Goal: Task Accomplishment & Management: Use online tool/utility

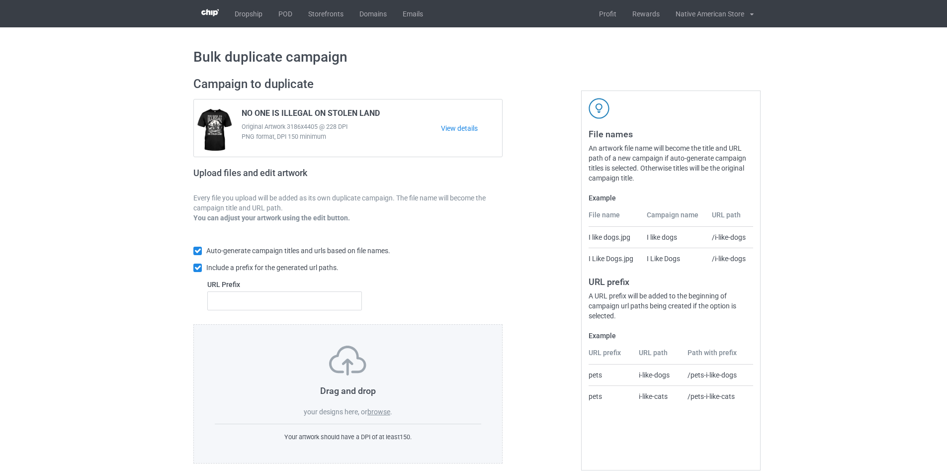
click at [380, 412] on label "browse" at bounding box center [379, 412] width 23 height 8
click at [0, 0] on input "browse" at bounding box center [0, 0] width 0 height 0
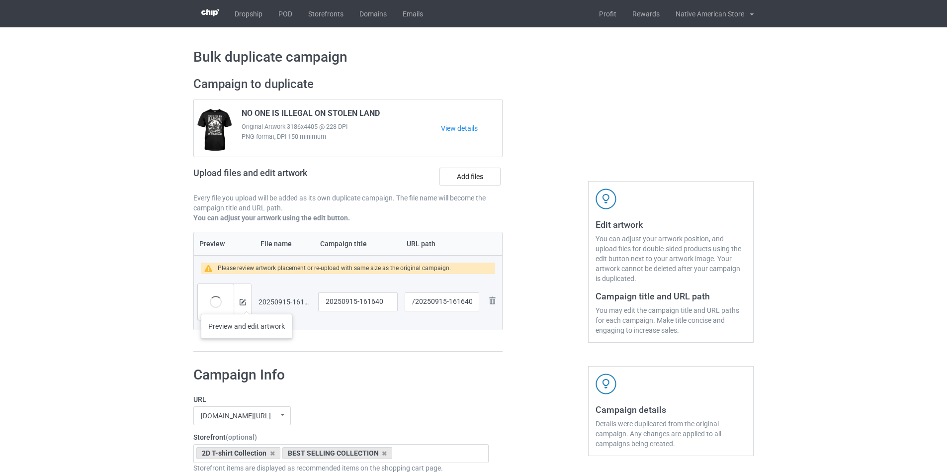
click at [247, 304] on div at bounding box center [242, 302] width 17 height 36
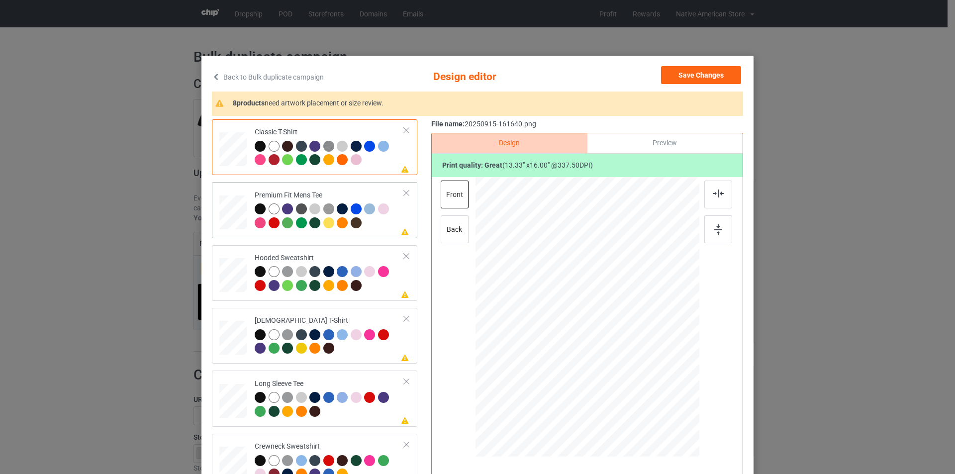
click at [273, 211] on div at bounding box center [274, 208] width 11 height 11
click at [272, 211] on div at bounding box center [274, 208] width 11 height 11
click at [258, 211] on div at bounding box center [260, 208] width 11 height 11
drag, startPoint x: 365, startPoint y: 41, endPoint x: 359, endPoint y: 46, distance: 8.1
click at [364, 41] on div "Back to Bulk duplicate campaign Design editor Save Changes 8 products need artw…" at bounding box center [477, 237] width 955 height 474
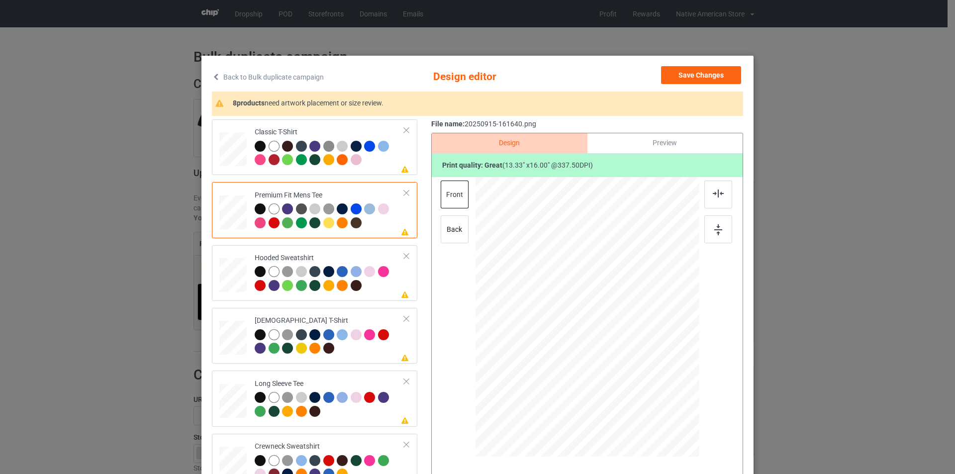
click at [212, 73] on icon at bounding box center [216, 76] width 8 height 7
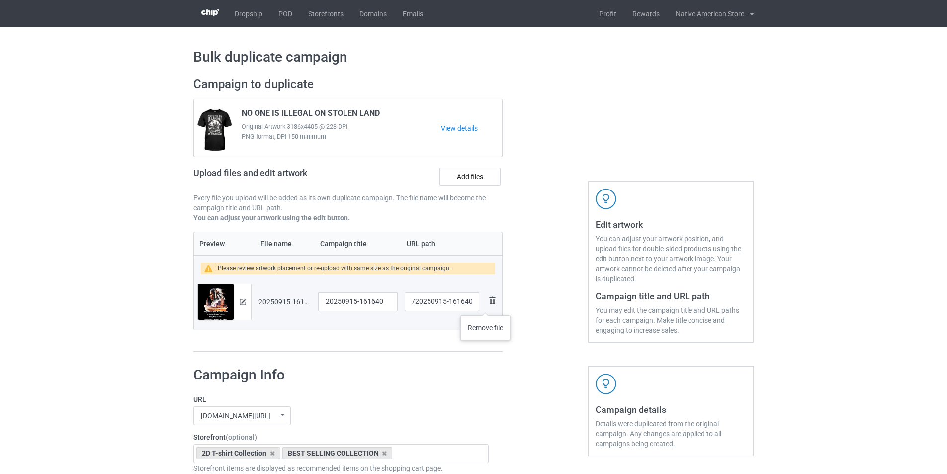
click at [486, 304] on img at bounding box center [492, 300] width 12 height 12
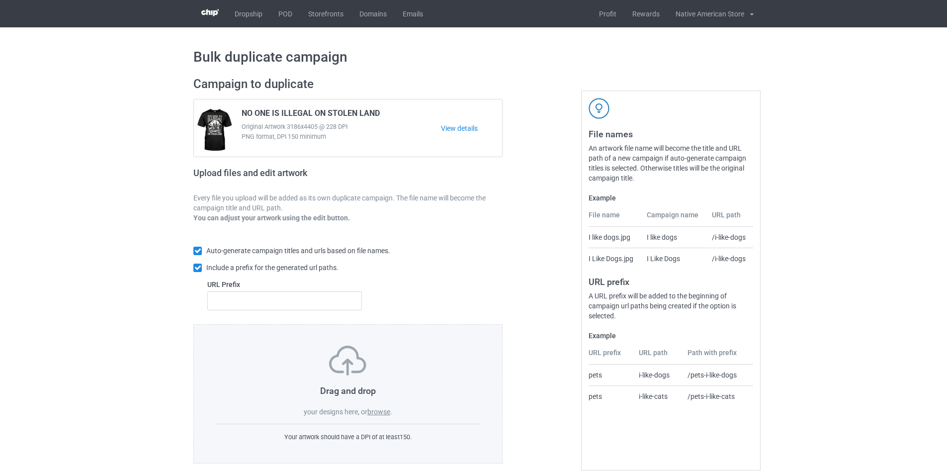
click at [377, 412] on label "browse" at bounding box center [379, 412] width 23 height 8
click at [0, 0] on input "browse" at bounding box center [0, 0] width 0 height 0
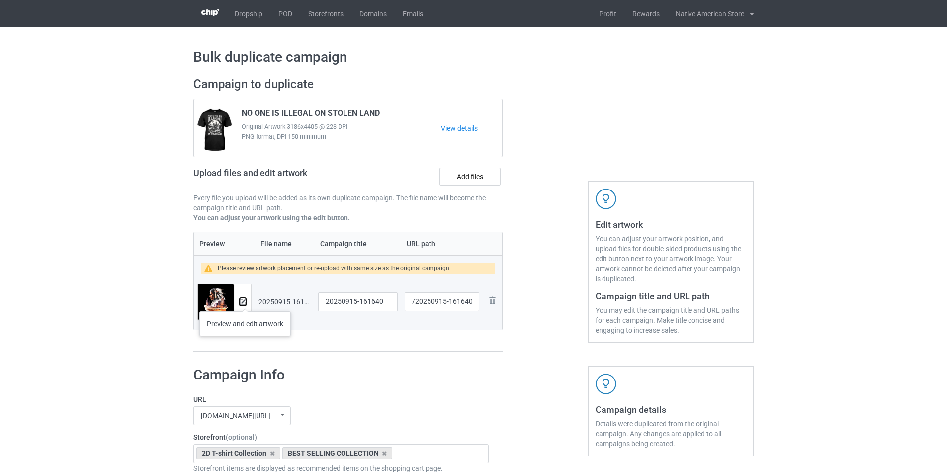
click at [245, 301] on img at bounding box center [243, 302] width 6 height 6
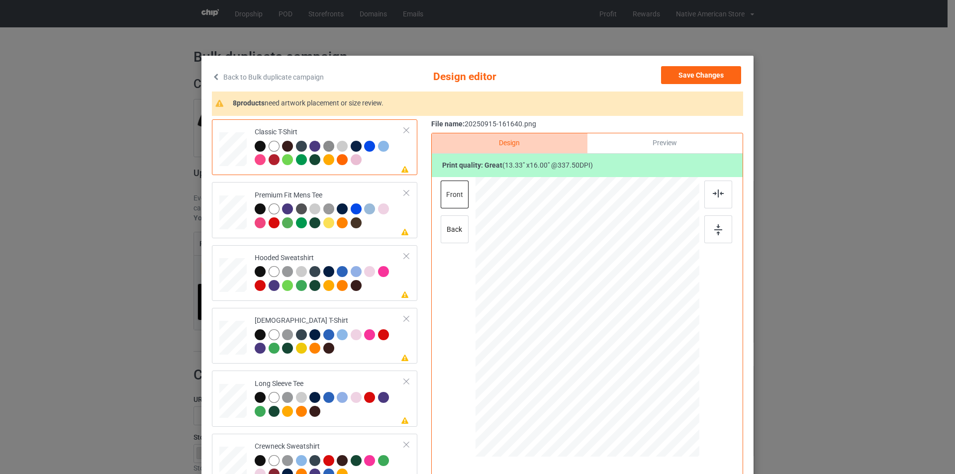
click at [222, 75] on link "Back to Bulk duplicate campaign" at bounding box center [268, 77] width 112 height 22
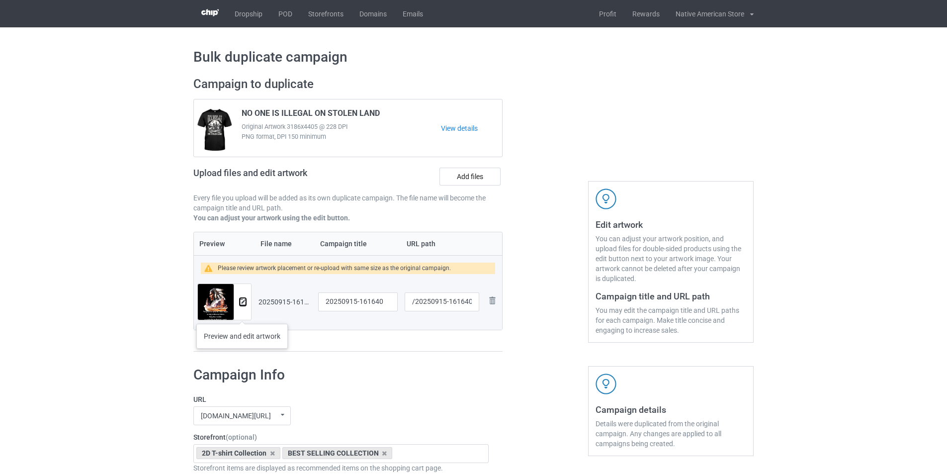
click at [242, 299] on img at bounding box center [243, 302] width 6 height 6
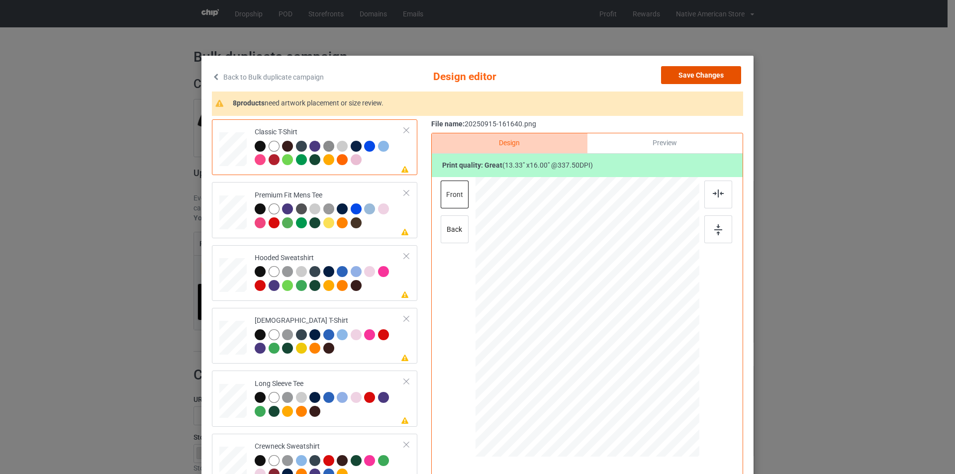
click at [705, 79] on button "Save Changes" at bounding box center [701, 75] width 80 height 18
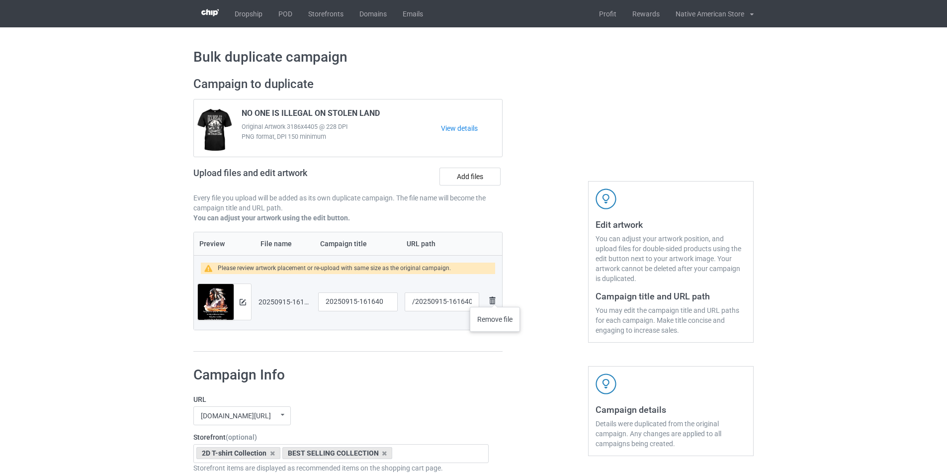
click at [495, 296] on img at bounding box center [492, 300] width 12 height 12
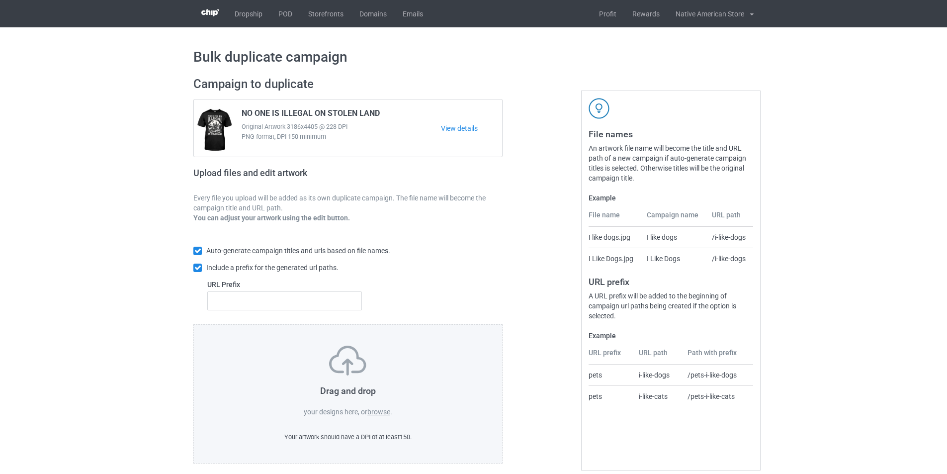
click at [381, 415] on label "browse" at bounding box center [379, 412] width 23 height 8
click at [0, 0] on input "browse" at bounding box center [0, 0] width 0 height 0
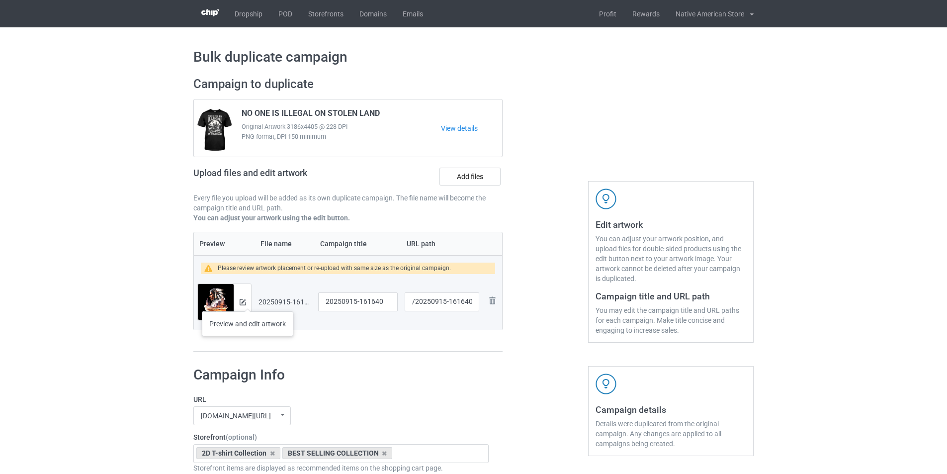
click at [248, 301] on div at bounding box center [242, 302] width 17 height 36
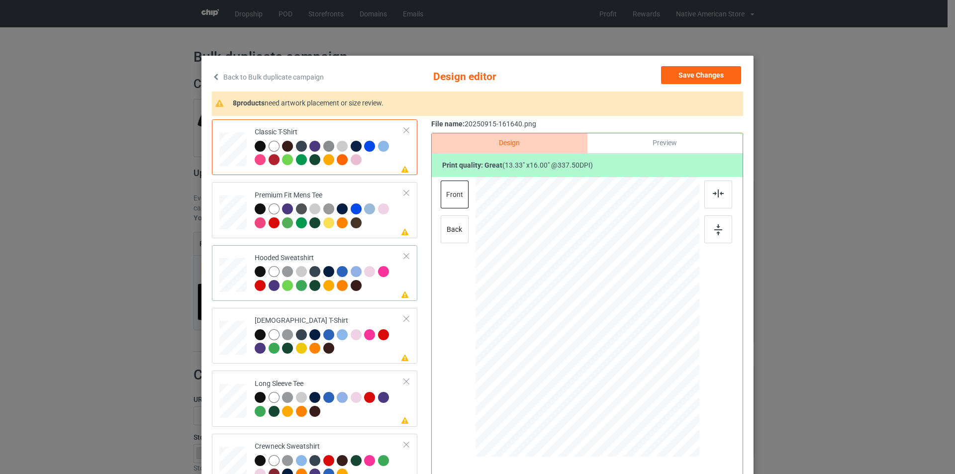
click at [269, 272] on div at bounding box center [274, 271] width 11 height 11
click at [257, 273] on div at bounding box center [260, 271] width 11 height 11
click at [702, 77] on button "Save Changes" at bounding box center [701, 75] width 80 height 18
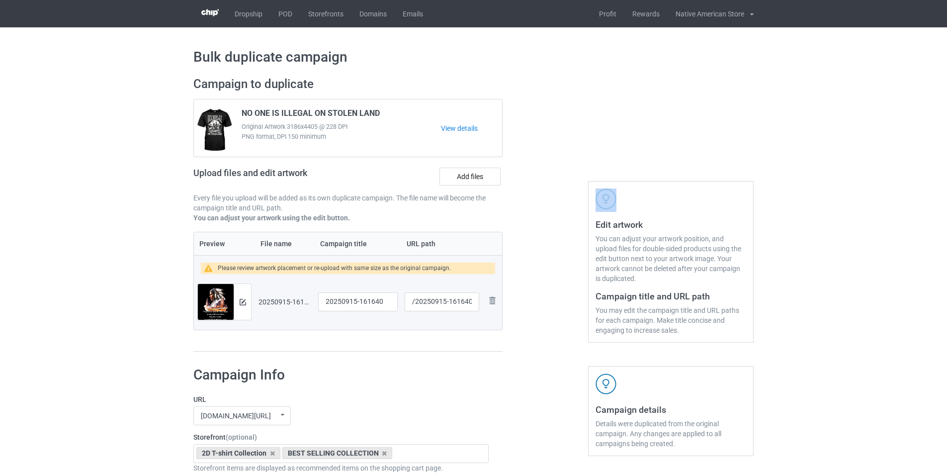
click at [702, 77] on div "Edit artwork You can adjust your artwork position, and upload files for double-…" at bounding box center [671, 214] width 180 height 289
click at [246, 297] on div at bounding box center [242, 302] width 17 height 36
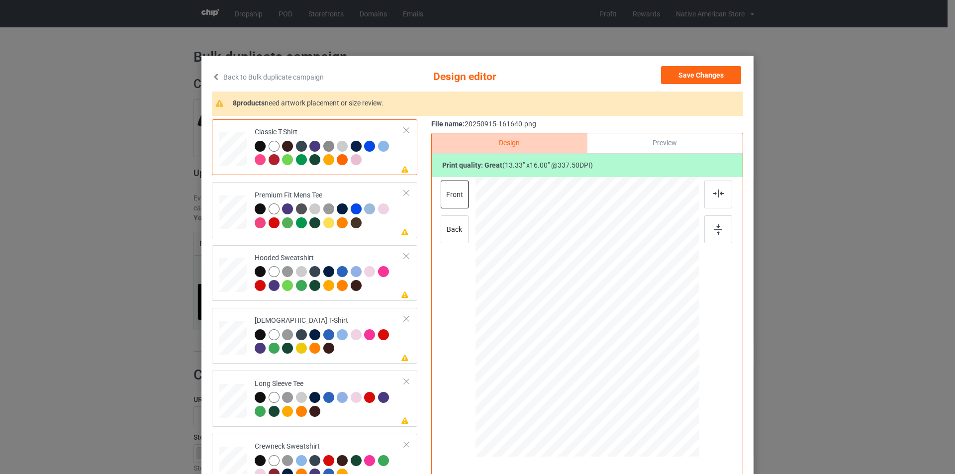
click at [348, 68] on div "Back to Bulk duplicate campaign Design editor Save Changes" at bounding box center [477, 77] width 531 height 22
click at [703, 76] on button "Save Changes" at bounding box center [701, 75] width 80 height 18
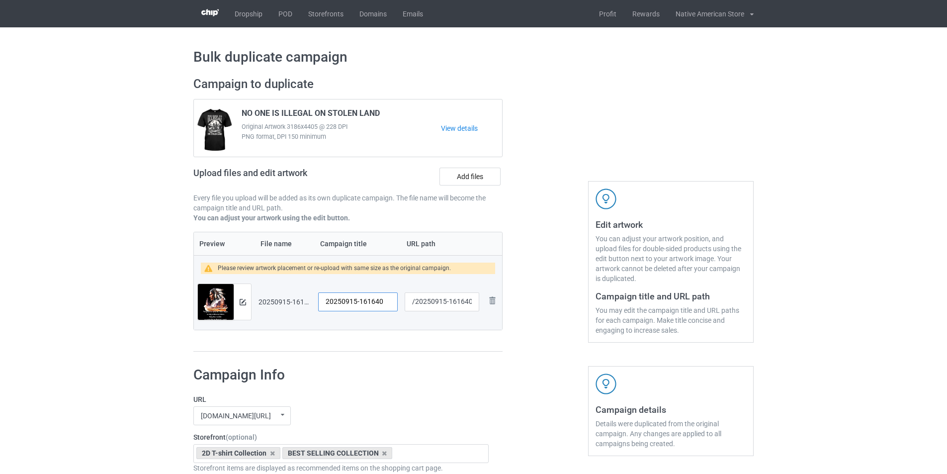
click at [366, 305] on input "20250915-161640" at bounding box center [358, 301] width 80 height 19
click at [445, 300] on input "/20250915-161640" at bounding box center [442, 301] width 75 height 19
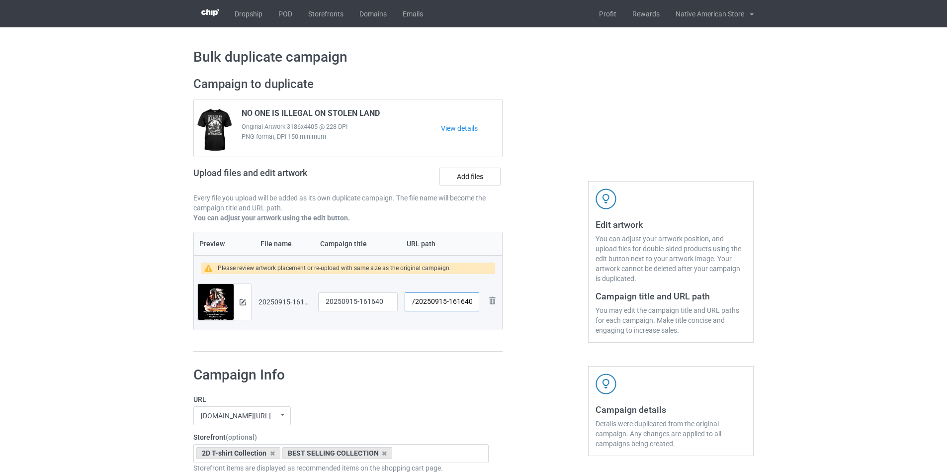
click at [445, 300] on input "/20250915-161640" at bounding box center [442, 301] width 75 height 19
type input "/tee414"
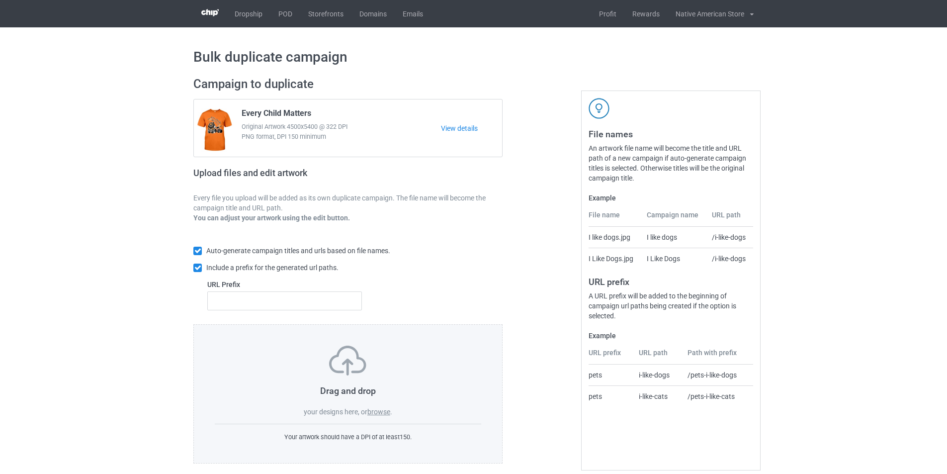
click at [373, 410] on label "browse" at bounding box center [379, 412] width 23 height 8
click at [0, 0] on input "browse" at bounding box center [0, 0] width 0 height 0
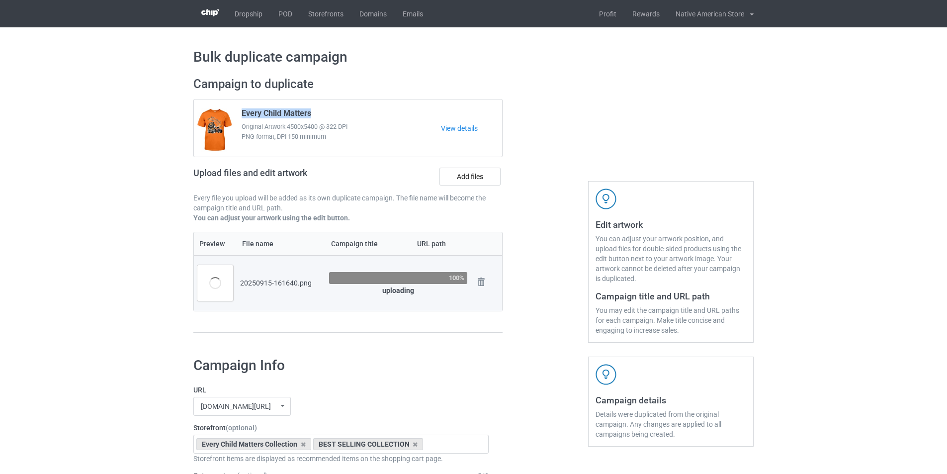
drag, startPoint x: 321, startPoint y: 110, endPoint x: 242, endPoint y: 115, distance: 79.7
click at [242, 115] on div "Every Child Matters Original Artwork 4500x5400 @ 322 DPI PNG format, DPI 150 mi…" at bounding box center [338, 128] width 206 height 47
copy span "Every Child Matters"
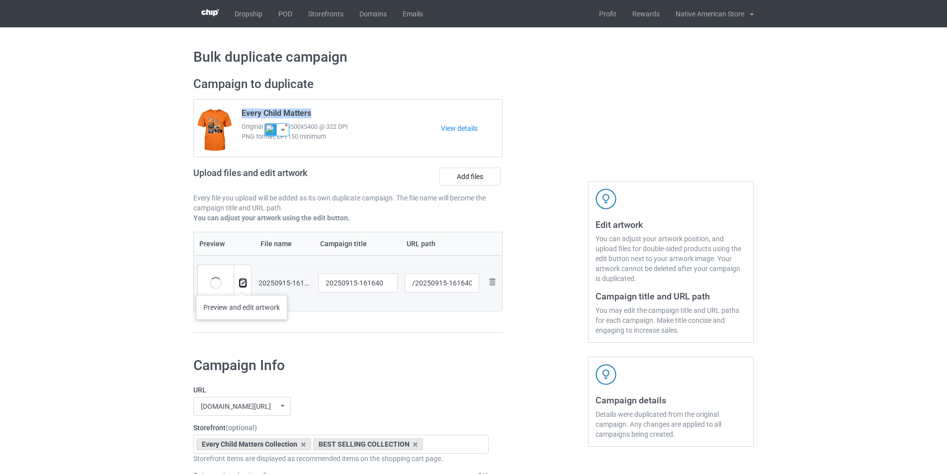
click at [242, 283] on img at bounding box center [243, 283] width 6 height 6
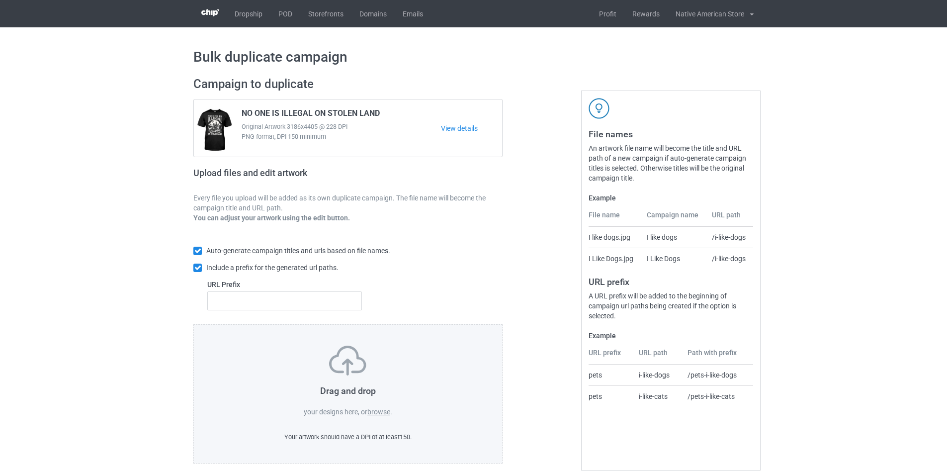
click at [377, 413] on label "browse" at bounding box center [379, 412] width 23 height 8
click at [0, 0] on input "browse" at bounding box center [0, 0] width 0 height 0
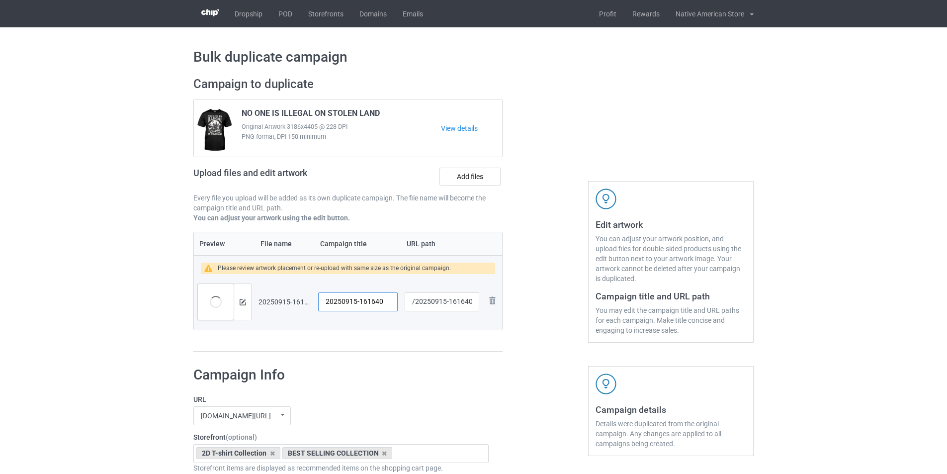
click at [346, 305] on input "20250915-161640" at bounding box center [358, 301] width 80 height 19
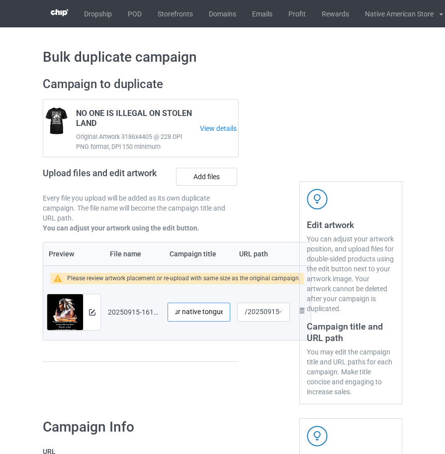
scroll to position [0, 72]
type input "every time we speak our native tongue"
click at [270, 312] on div at bounding box center [269, 240] width 47 height 341
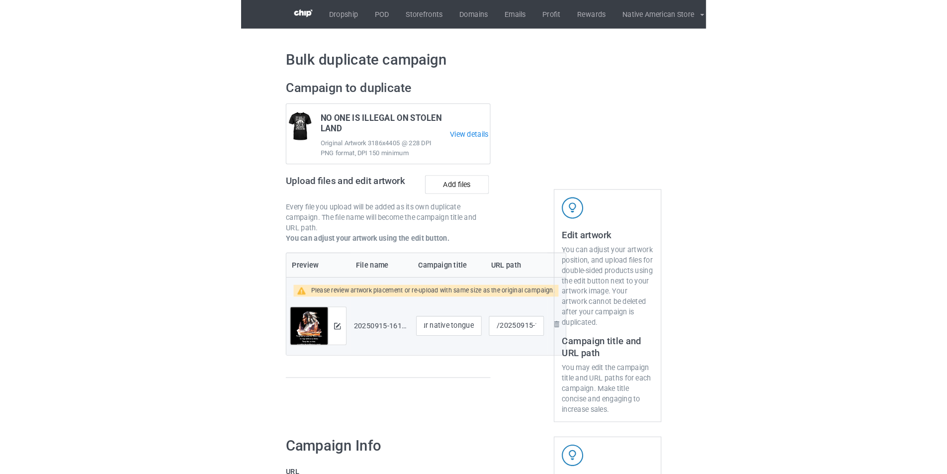
scroll to position [0, 0]
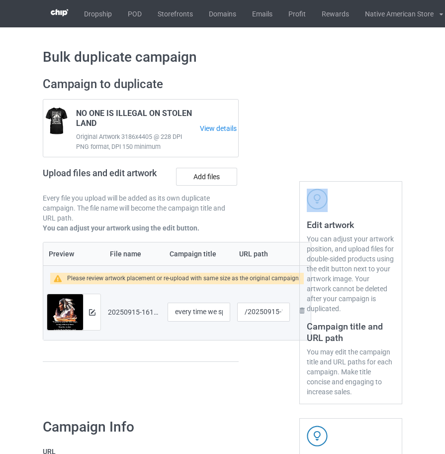
click at [270, 312] on div at bounding box center [269, 240] width 47 height 341
click at [267, 314] on div at bounding box center [269, 240] width 47 height 341
click at [264, 310] on div at bounding box center [269, 240] width 47 height 341
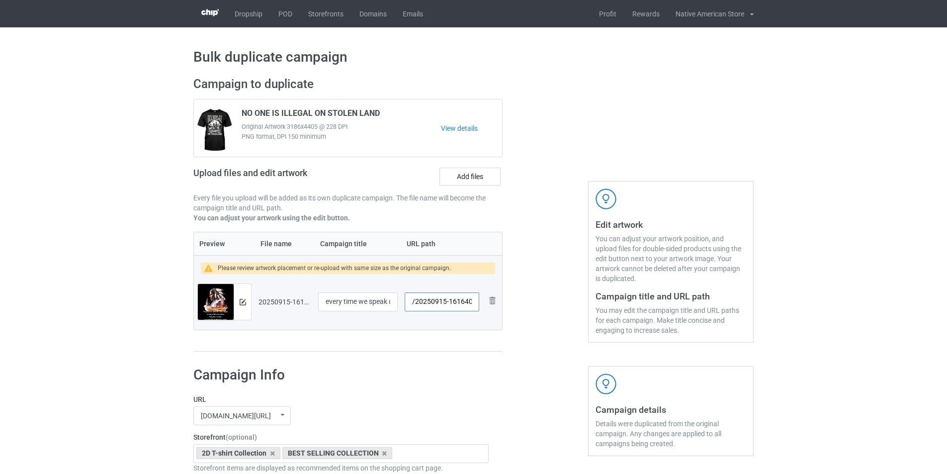
click at [451, 307] on input "/20250915-161640" at bounding box center [442, 301] width 75 height 19
click at [451, 304] on input "/20250915-161640" at bounding box center [442, 301] width 75 height 19
click at [439, 320] on td "/tee813" at bounding box center [442, 302] width 82 height 56
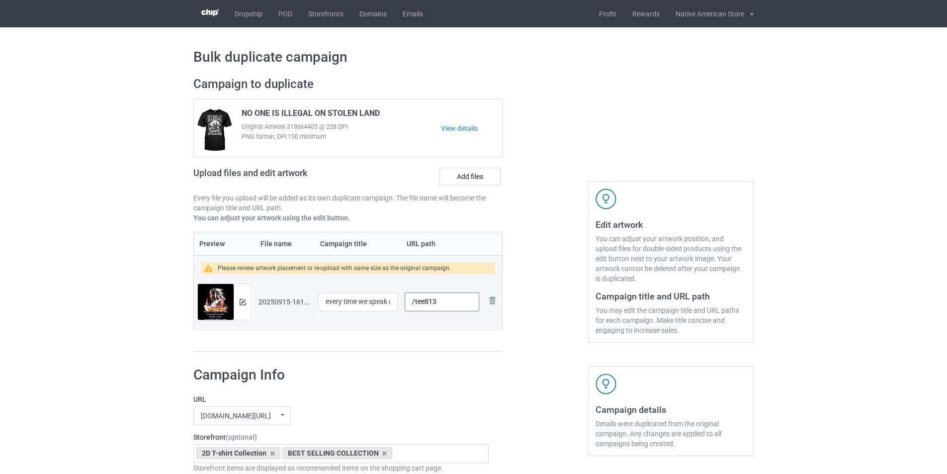
click at [442, 305] on input "/tee813" at bounding box center [442, 301] width 75 height 19
click at [430, 302] on input "/tee813" at bounding box center [442, 301] width 75 height 19
click at [440, 301] on input "/tee813" at bounding box center [442, 301] width 75 height 19
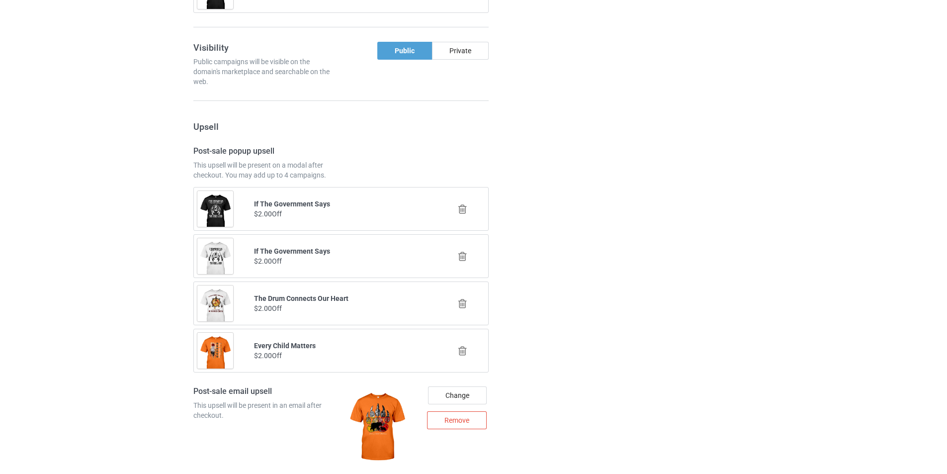
scroll to position [1310, 0]
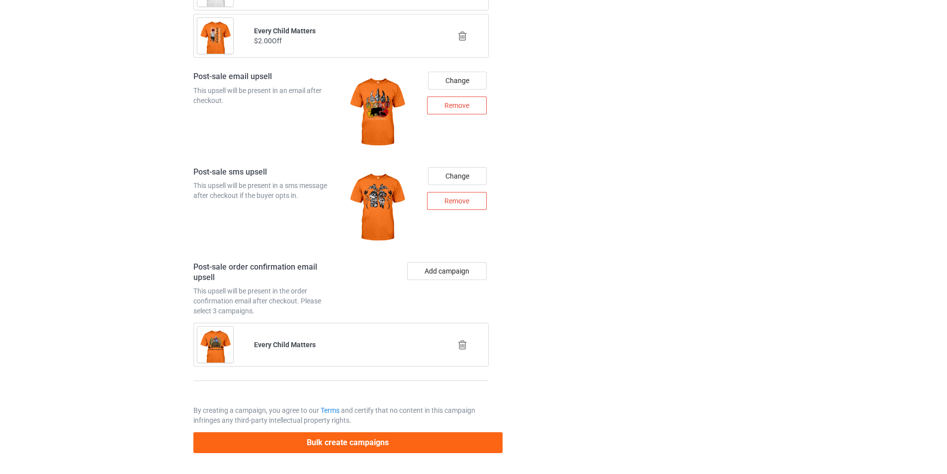
type input "/tee414"
click at [367, 444] on button "Bulk create campaigns" at bounding box center [347, 442] width 309 height 20
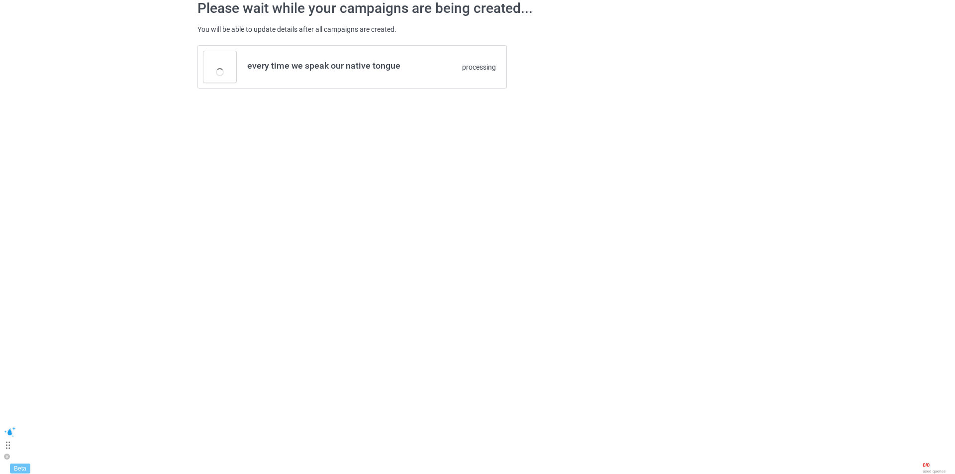
scroll to position [0, 0]
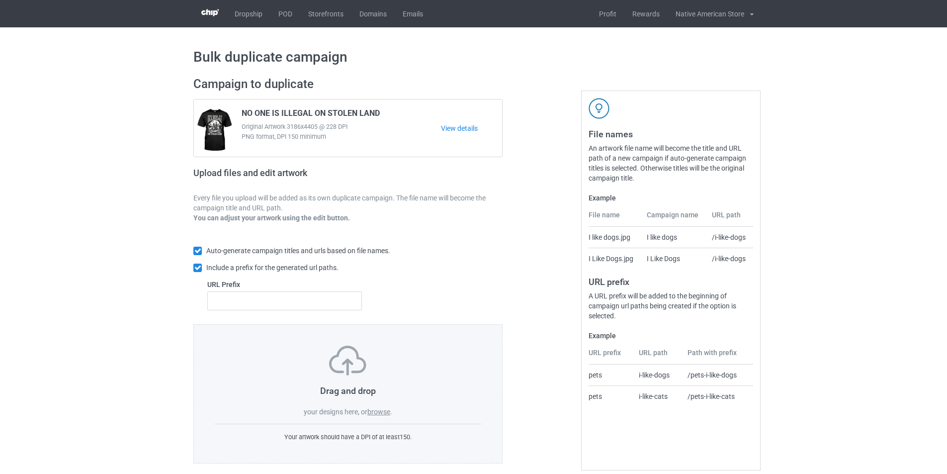
click at [382, 413] on label "browse" at bounding box center [379, 412] width 23 height 8
click at [0, 0] on input "browse" at bounding box center [0, 0] width 0 height 0
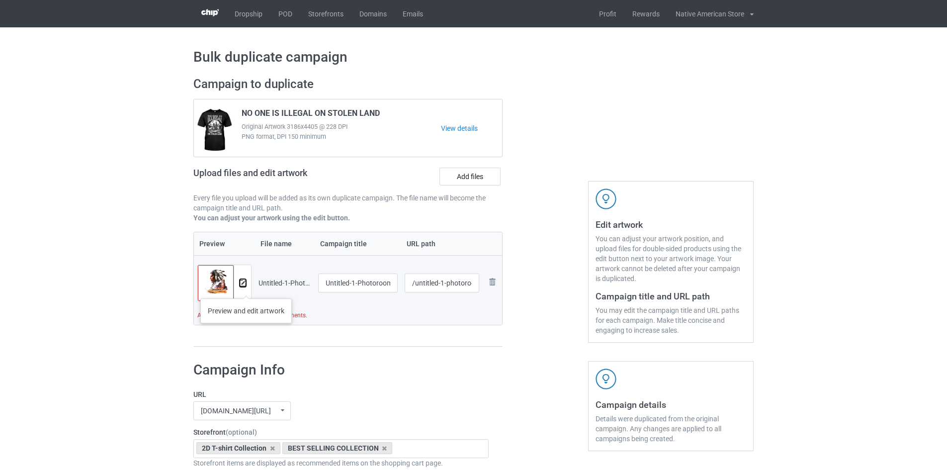
click at [244, 285] on img at bounding box center [243, 283] width 6 height 6
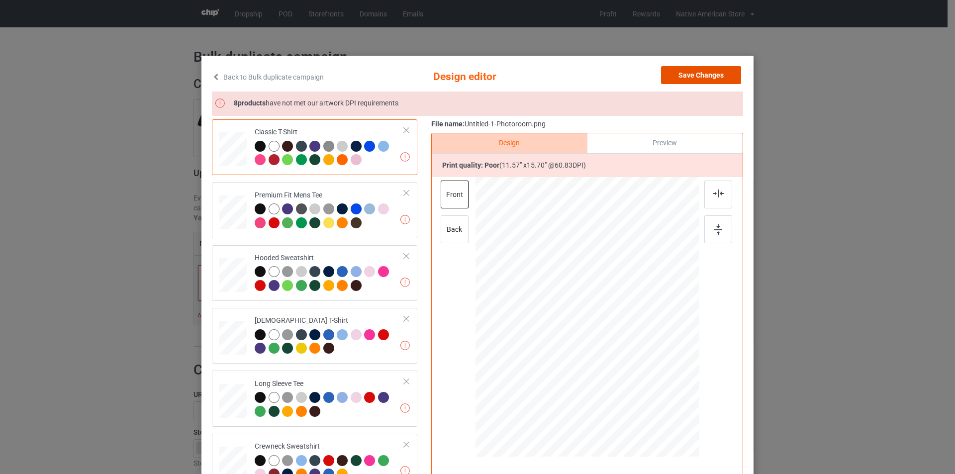
click at [721, 71] on button "Save Changes" at bounding box center [701, 75] width 80 height 18
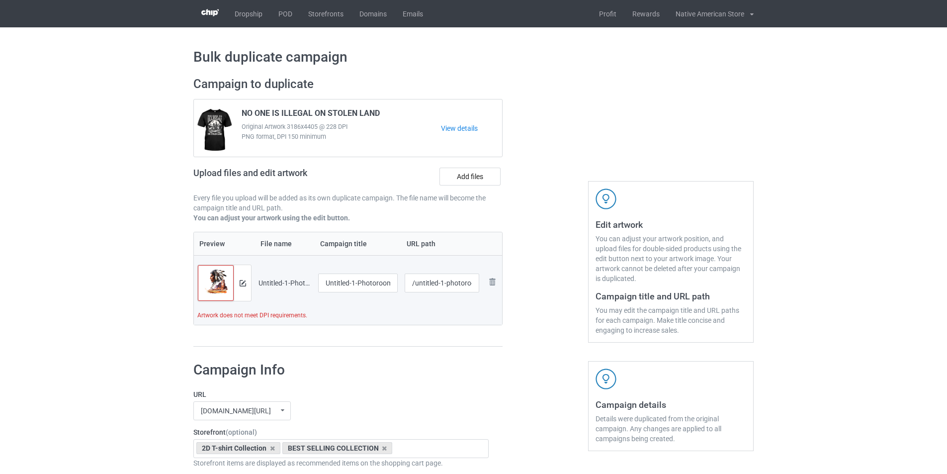
click at [201, 317] on td "Artwork does not meet DPI requirements." at bounding box center [348, 318] width 308 height 14
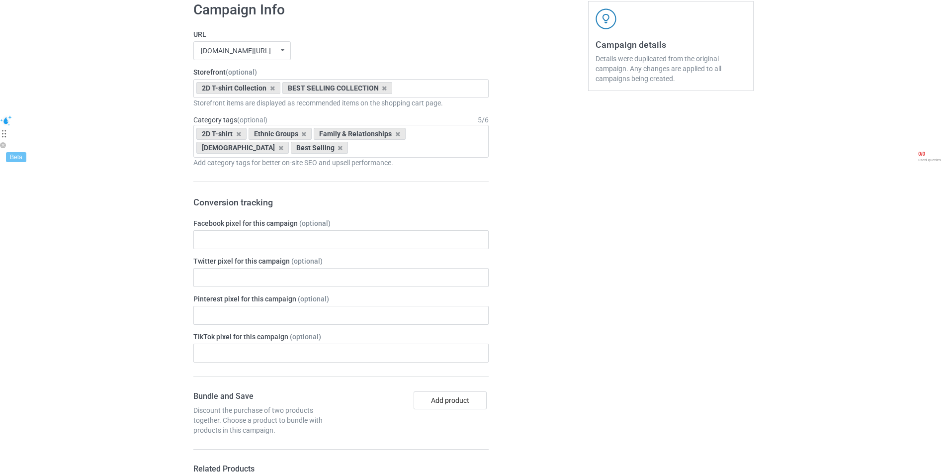
scroll to position [12, 0]
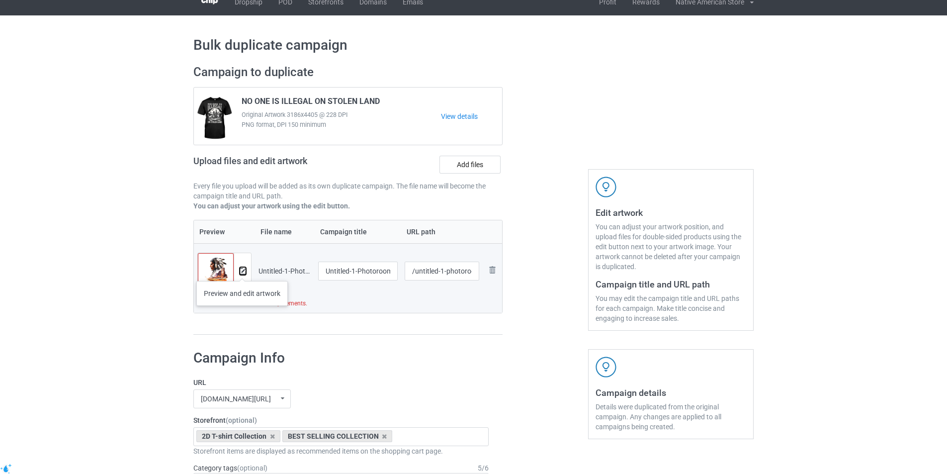
click at [242, 271] on img at bounding box center [243, 271] width 6 height 6
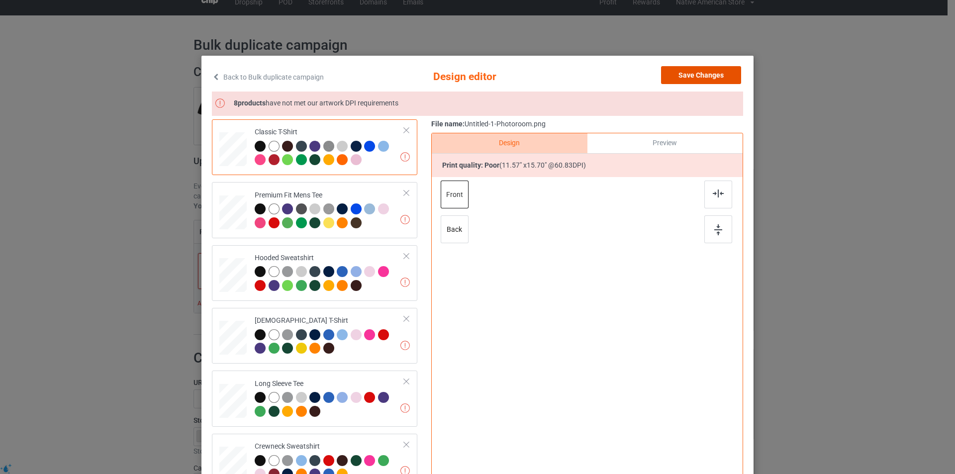
click at [708, 75] on button "Save Changes" at bounding box center [701, 75] width 80 height 18
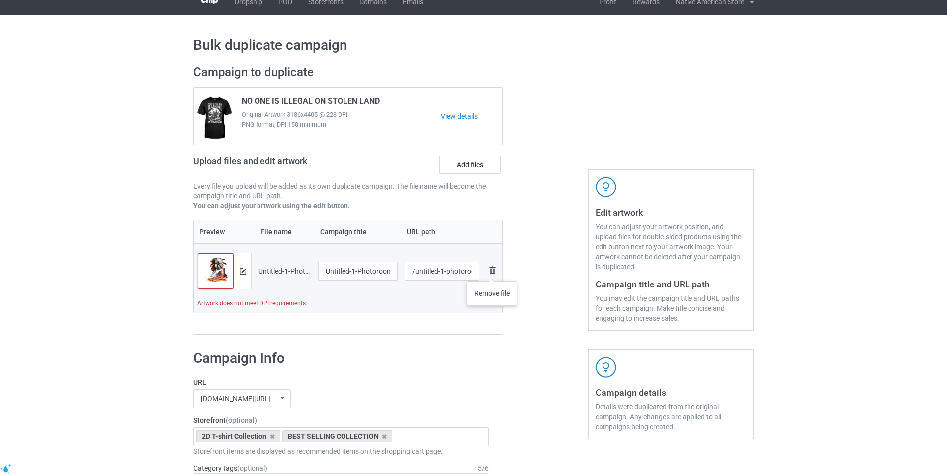
click at [492, 271] on img at bounding box center [492, 270] width 12 height 12
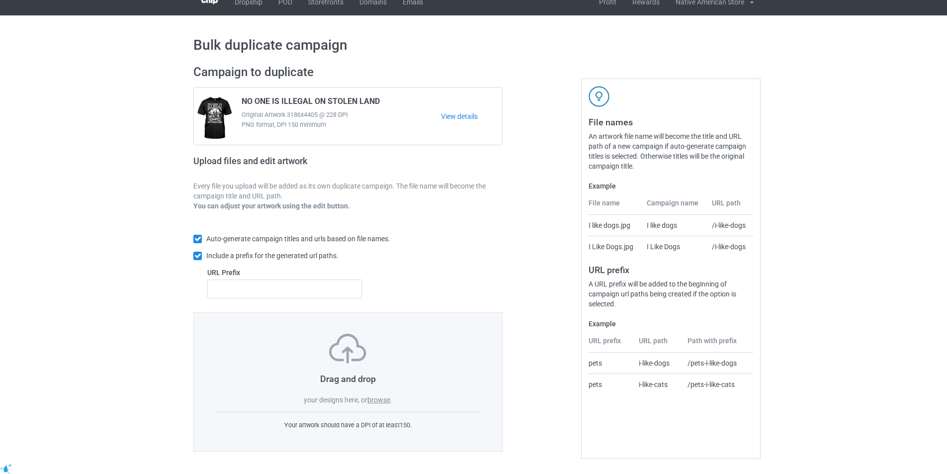
scroll to position [11, 0]
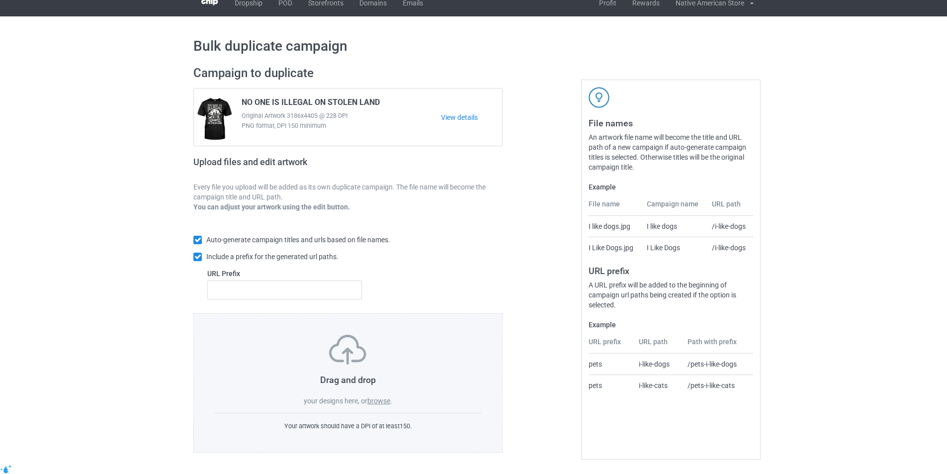
click at [378, 400] on label "browse" at bounding box center [379, 401] width 23 height 8
click at [0, 0] on input "browse" at bounding box center [0, 0] width 0 height 0
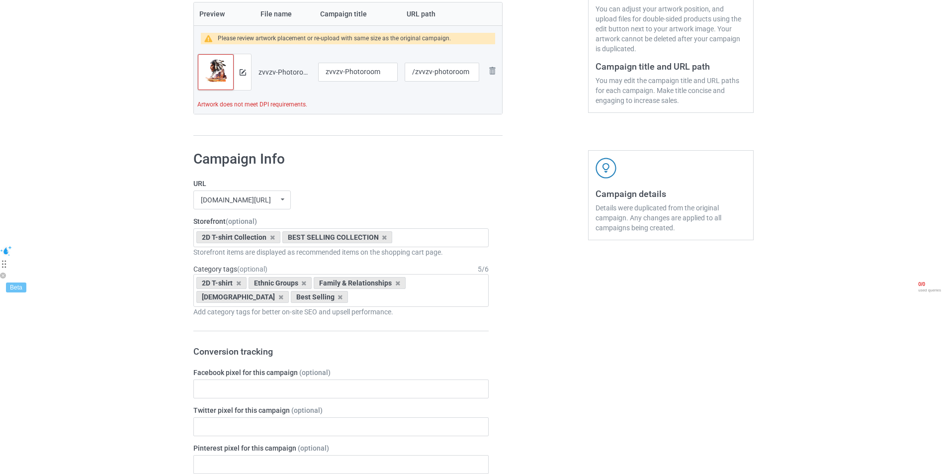
scroll to position [0, 0]
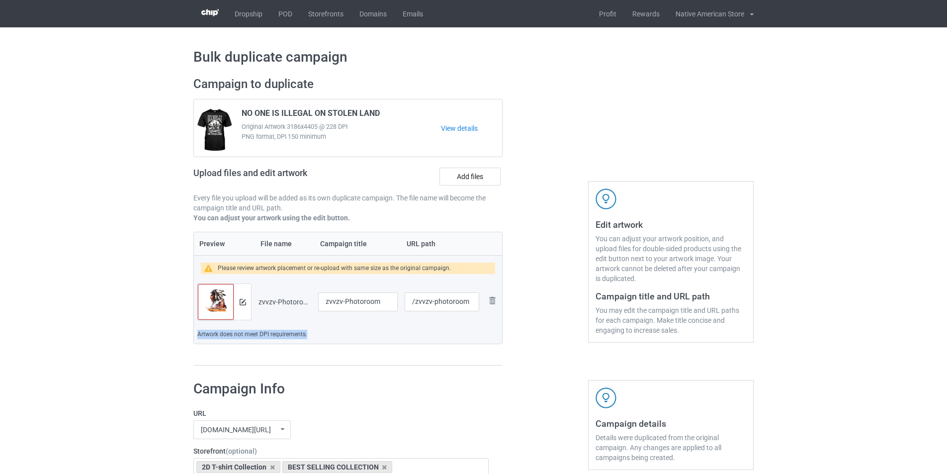
drag, startPoint x: 309, startPoint y: 332, endPoint x: 195, endPoint y: 339, distance: 114.6
click at [195, 339] on td "Artwork does not meet DPI requirements." at bounding box center [348, 337] width 308 height 14
click at [488, 300] on img at bounding box center [492, 300] width 12 height 12
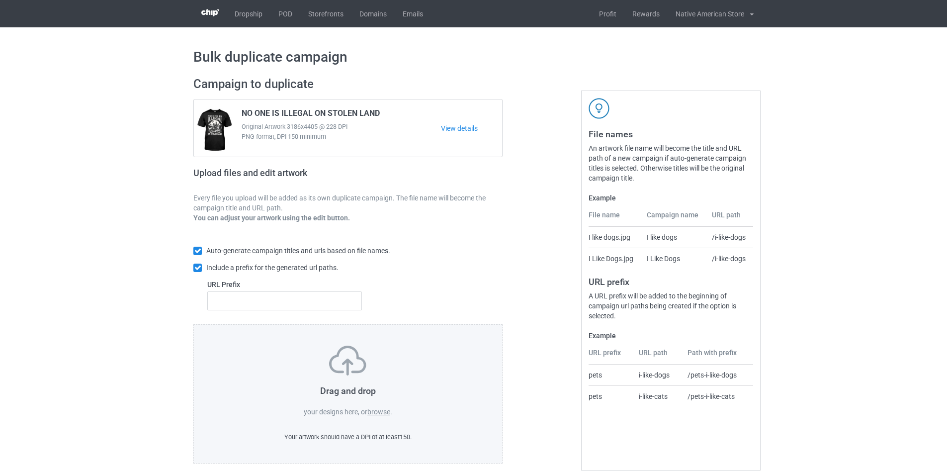
click at [394, 416] on div "Drag and drop your designs here, or browse ." at bounding box center [348, 381] width 267 height 71
click at [384, 411] on label "browse" at bounding box center [379, 412] width 23 height 8
click at [0, 0] on input "browse" at bounding box center [0, 0] width 0 height 0
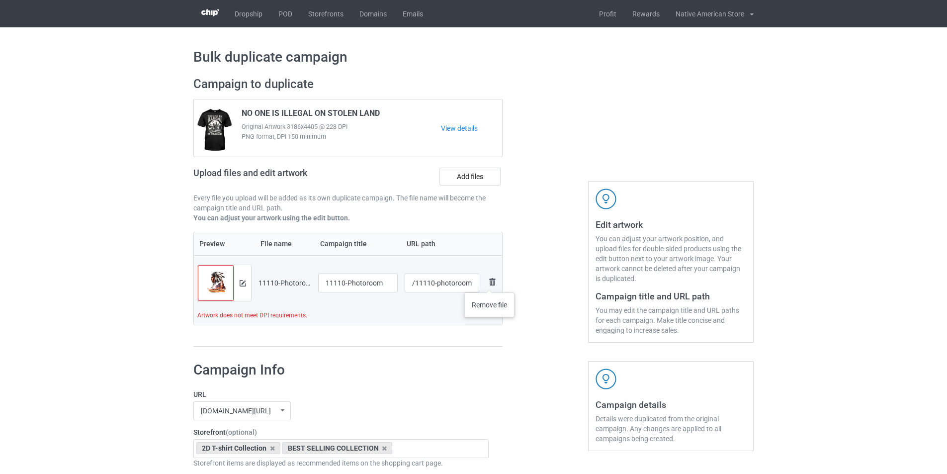
click at [490, 283] on img at bounding box center [492, 282] width 12 height 12
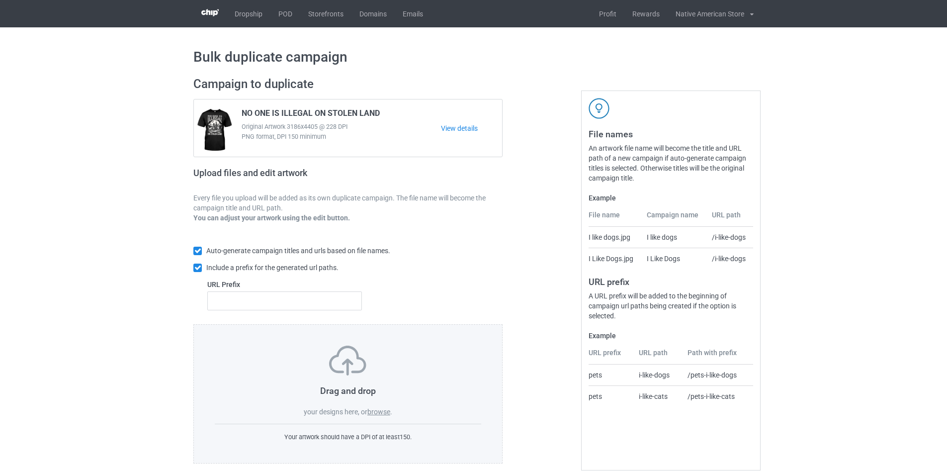
click at [379, 410] on label "browse" at bounding box center [379, 412] width 23 height 8
click at [0, 0] on input "browse" at bounding box center [0, 0] width 0 height 0
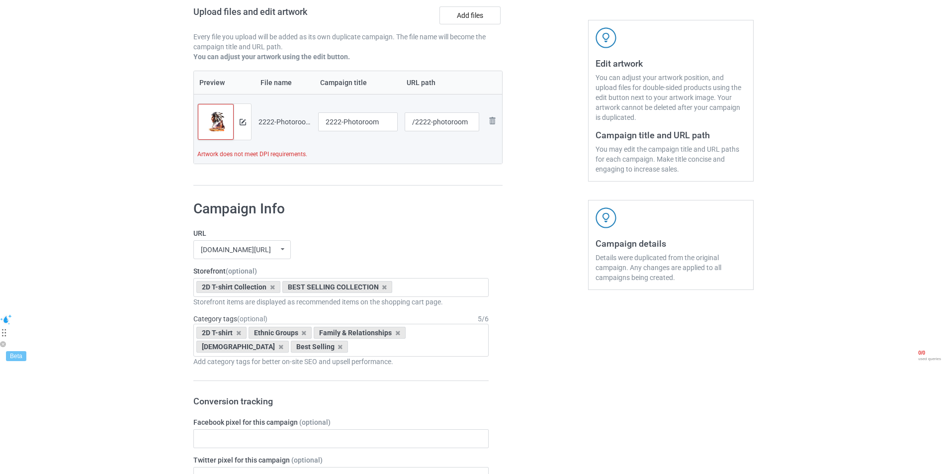
scroll to position [62, 0]
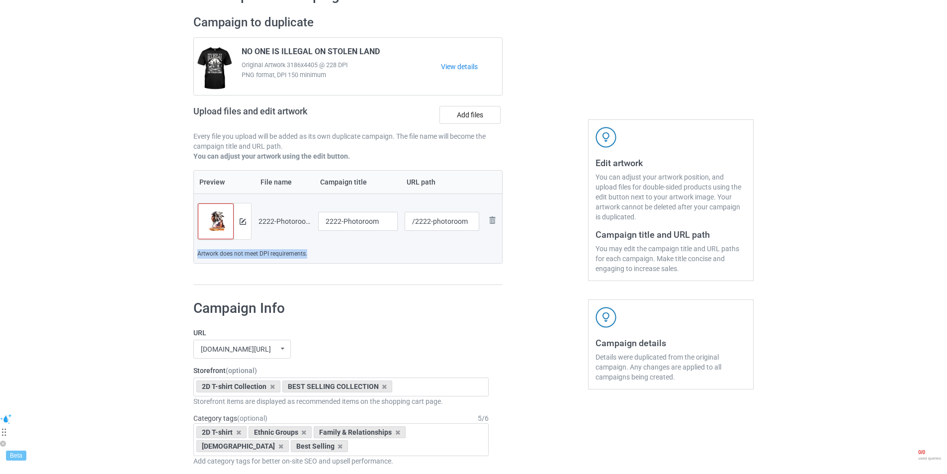
drag, startPoint x: 193, startPoint y: 254, endPoint x: 306, endPoint y: 256, distance: 112.9
click at [306, 256] on table "Preview File name Campaign title URL path Preview and edit artwork 2222-Photoro…" at bounding box center [347, 217] width 309 height 94
click at [243, 219] on img at bounding box center [243, 221] width 6 height 6
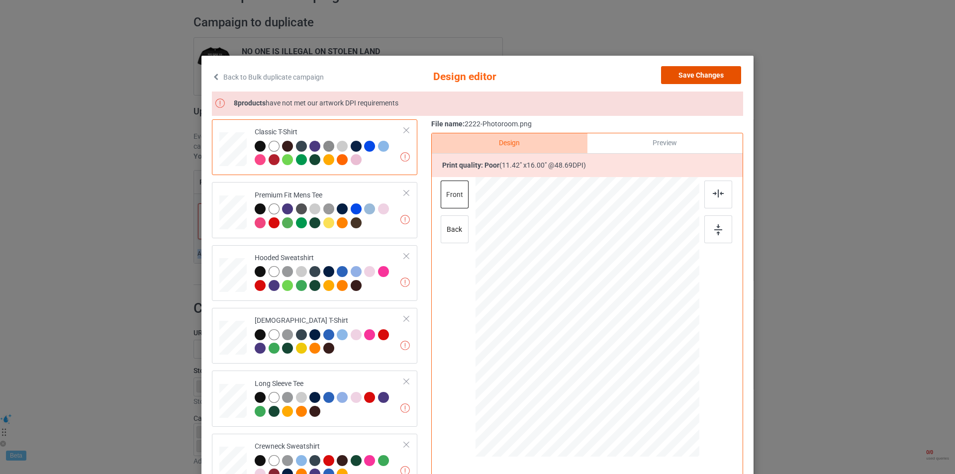
click at [672, 82] on button "Save Changes" at bounding box center [701, 75] width 80 height 18
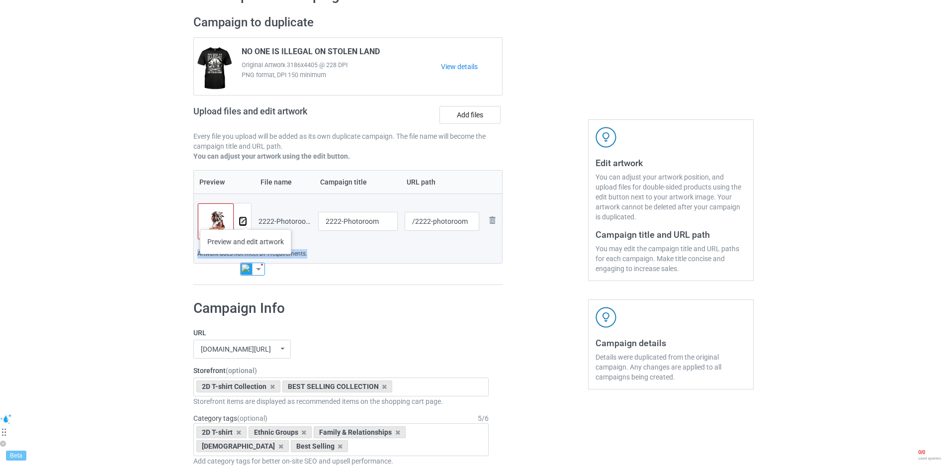
click at [246, 219] on img at bounding box center [243, 221] width 6 height 6
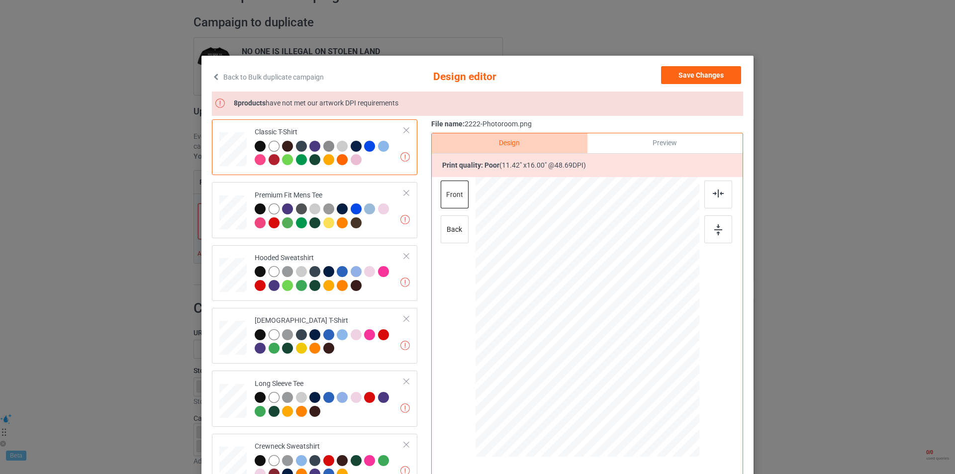
click at [695, 62] on div "Back to Bulk duplicate campaign Design editor Save Changes 8 products have not …" at bounding box center [477, 287] width 552 height 462
click at [697, 73] on button "Save Changes" at bounding box center [701, 75] width 80 height 18
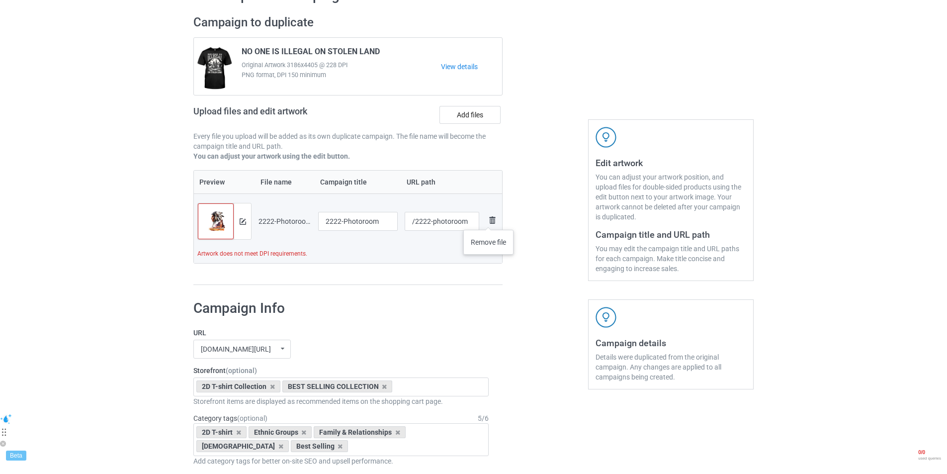
click at [489, 220] on img at bounding box center [492, 220] width 12 height 12
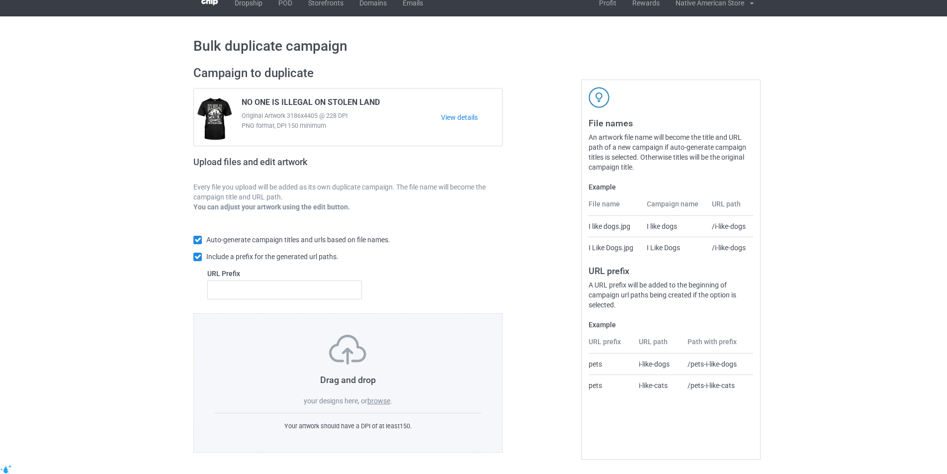
click at [382, 397] on label "browse" at bounding box center [379, 401] width 23 height 8
click at [0, 0] on input "browse" at bounding box center [0, 0] width 0 height 0
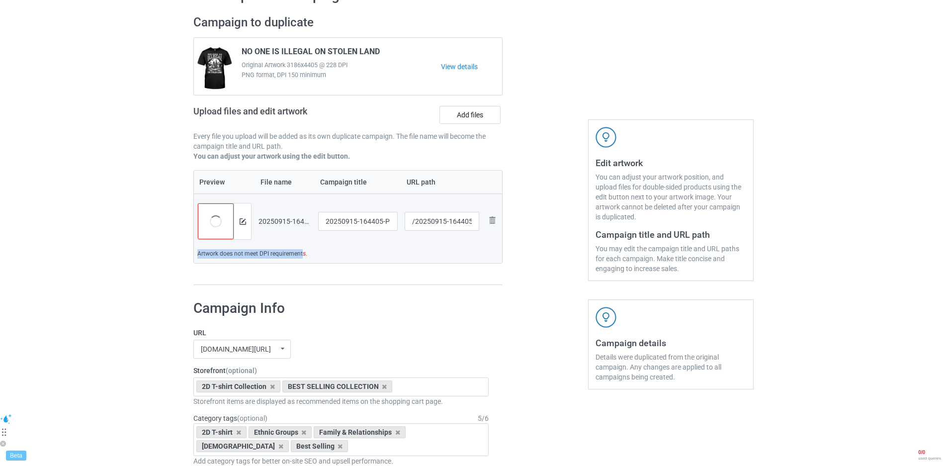
drag, startPoint x: 194, startPoint y: 250, endPoint x: 303, endPoint y: 255, distance: 109.0
click at [303, 255] on td "Artwork does not meet DPI requirements." at bounding box center [348, 256] width 308 height 14
drag, startPoint x: 305, startPoint y: 255, endPoint x: 196, endPoint y: 257, distance: 109.4
click at [196, 257] on td "Artwork does not meet DPI requirements." at bounding box center [348, 256] width 308 height 14
click at [241, 225] on img at bounding box center [243, 221] width 6 height 6
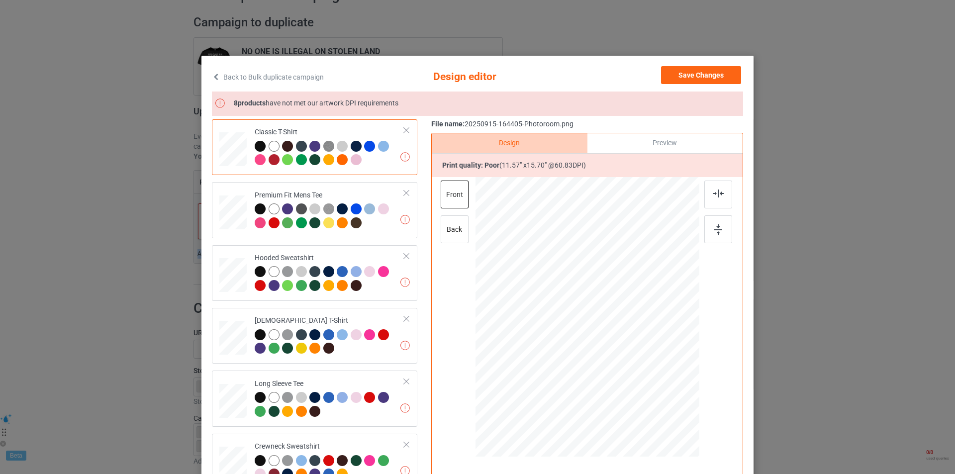
click at [807, 139] on div "Back to Bulk duplicate campaign Design editor Save Changes 8 products have not …" at bounding box center [477, 237] width 955 height 474
click at [695, 72] on button "Save Changes" at bounding box center [701, 75] width 80 height 18
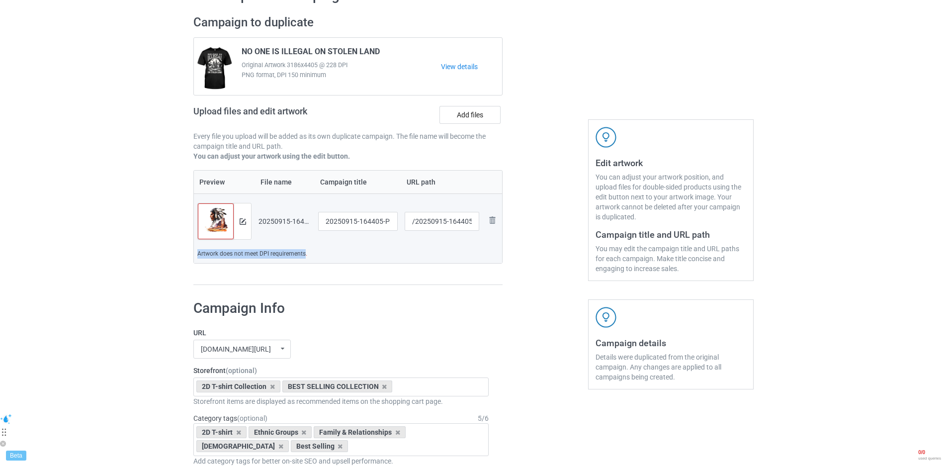
click at [302, 257] on td "Artwork does not meet DPI requirements." at bounding box center [348, 256] width 308 height 14
click at [287, 256] on td "Artwork does not meet DPI requirements." at bounding box center [348, 256] width 308 height 14
click at [285, 256] on td "Artwork does not meet DPI requirements." at bounding box center [348, 256] width 308 height 14
click at [218, 221] on img at bounding box center [216, 225] width 36 height 43
click at [243, 221] on img at bounding box center [243, 221] width 6 height 6
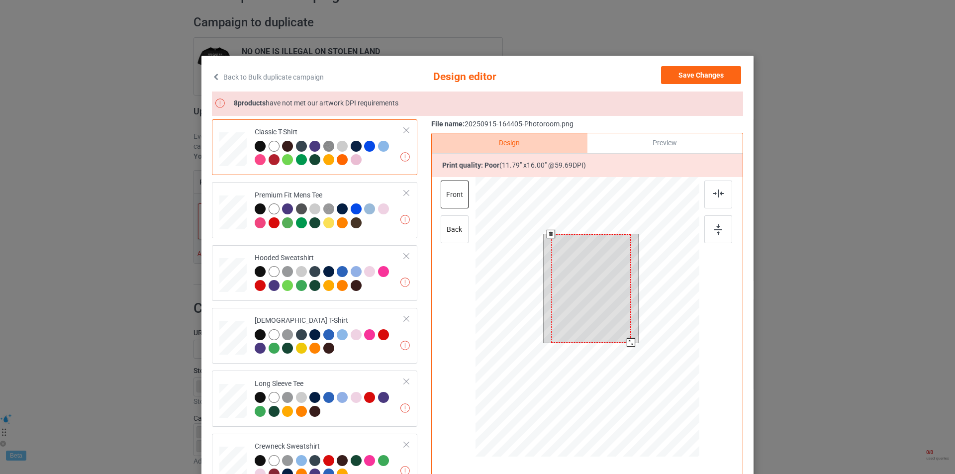
click at [631, 351] on div at bounding box center [587, 318] width 224 height 283
click at [629, 352] on div at bounding box center [587, 318] width 224 height 283
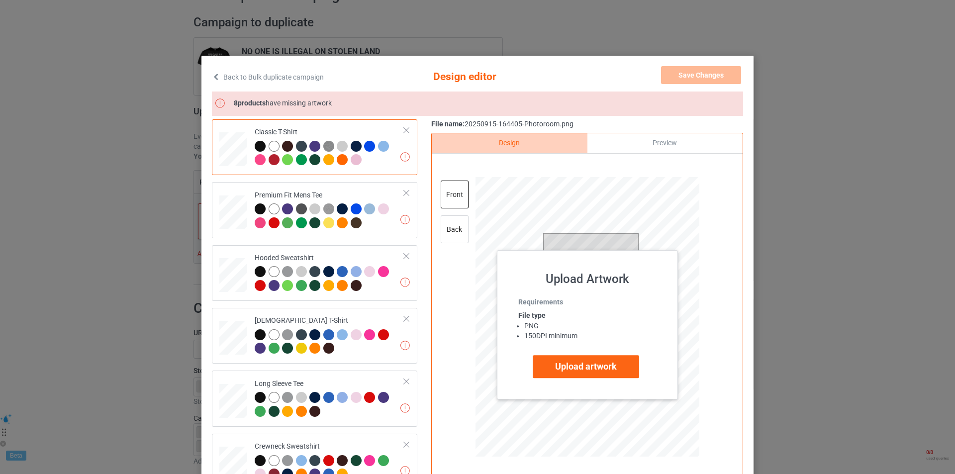
click at [212, 78] on icon at bounding box center [216, 76] width 8 height 7
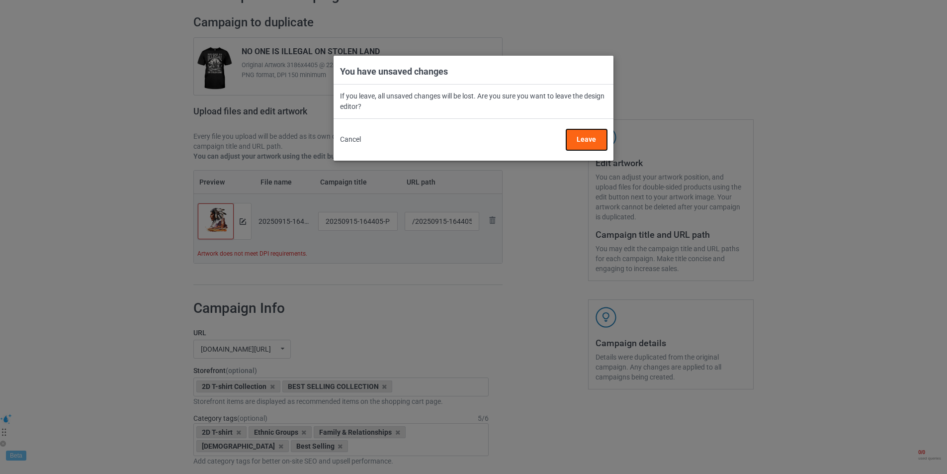
click at [594, 144] on button "Leave" at bounding box center [586, 139] width 41 height 21
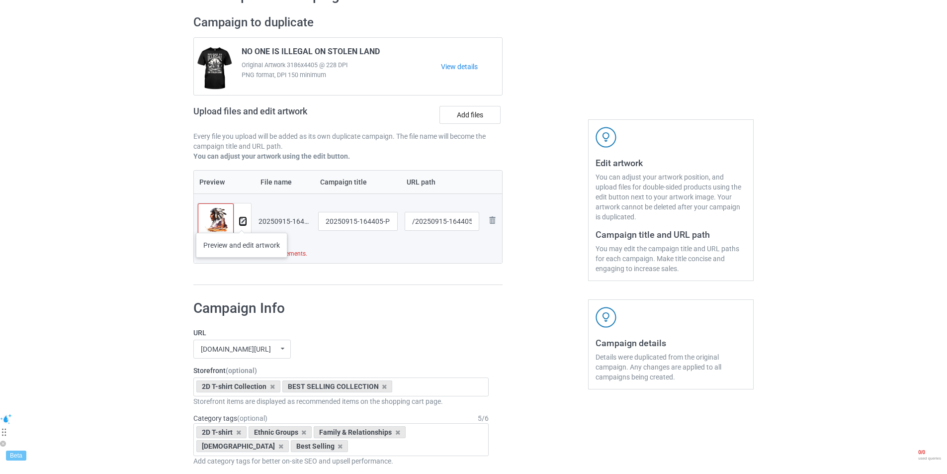
click at [242, 223] on img at bounding box center [243, 221] width 6 height 6
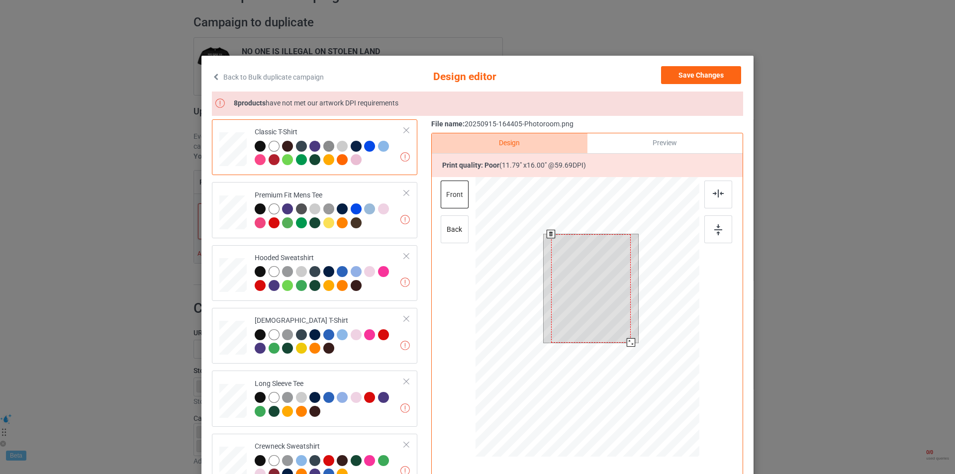
click at [640, 360] on div at bounding box center [587, 318] width 224 height 283
click at [585, 328] on div at bounding box center [591, 288] width 80 height 108
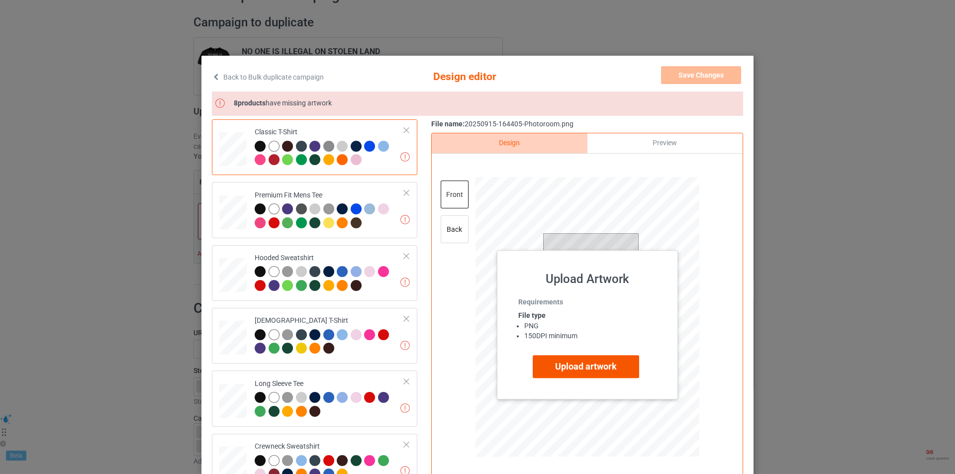
click at [582, 373] on label "Upload artwork" at bounding box center [586, 366] width 106 height 23
click at [0, 0] on input "Upload artwork" at bounding box center [0, 0] width 0 height 0
click at [662, 164] on div at bounding box center [587, 165] width 311 height 23
click at [610, 368] on label "Upload artwork" at bounding box center [586, 366] width 106 height 23
click at [0, 0] on input "Upload artwork" at bounding box center [0, 0] width 0 height 0
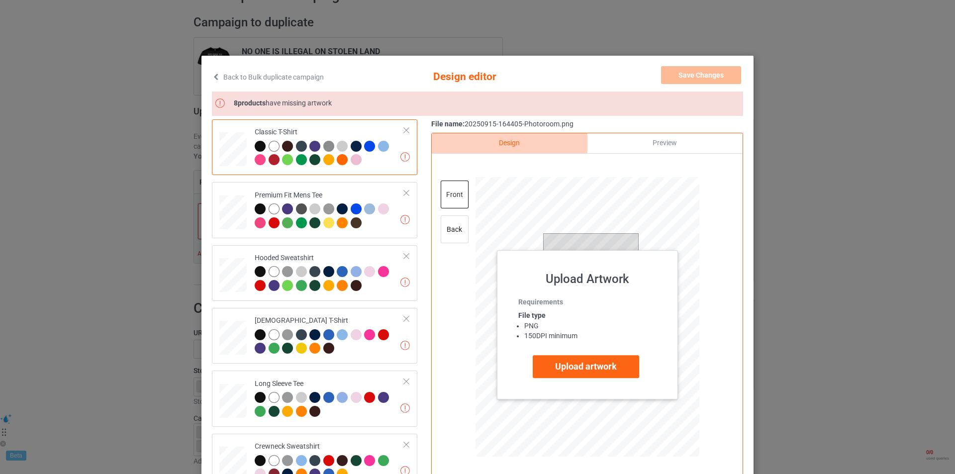
click at [712, 393] on div at bounding box center [587, 318] width 259 height 283
click at [207, 77] on div "Back to Bulk duplicate campaign Design editor Save Changes Missing artworks 8 p…" at bounding box center [477, 287] width 552 height 462
click at [213, 76] on icon at bounding box center [216, 76] width 8 height 7
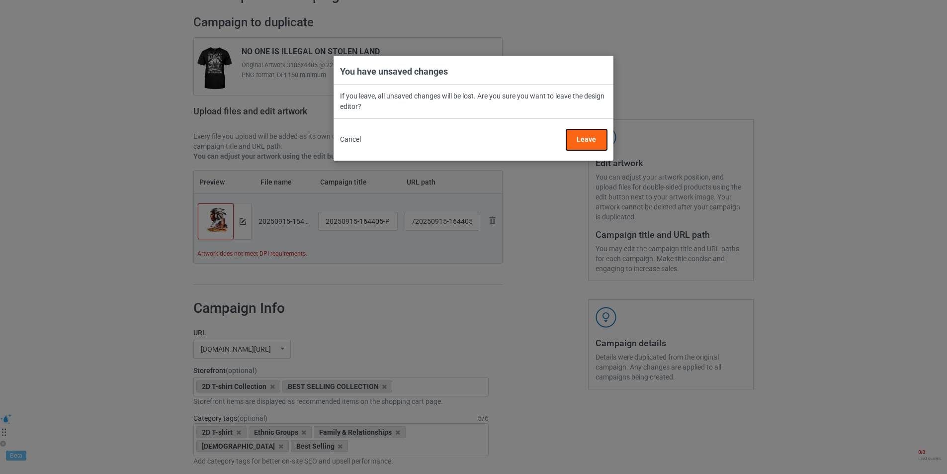
click at [592, 140] on button "Leave" at bounding box center [586, 139] width 41 height 21
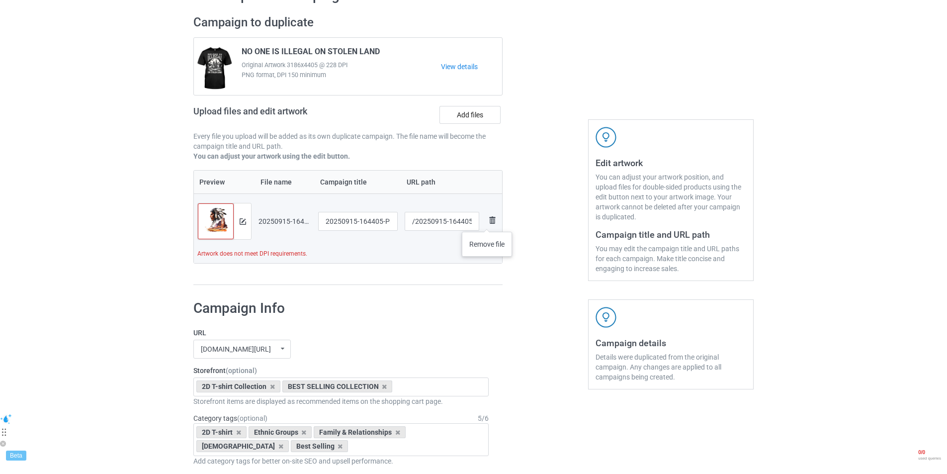
click at [487, 222] on img at bounding box center [492, 220] width 12 height 12
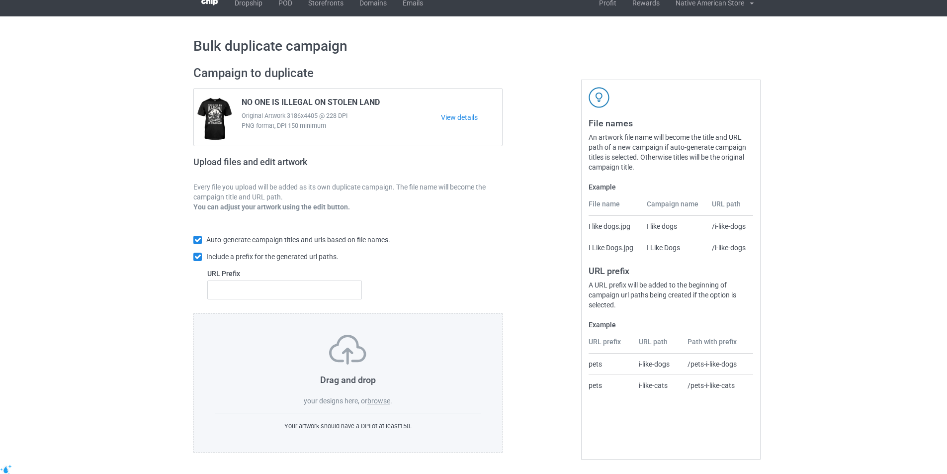
click at [385, 403] on label "browse" at bounding box center [379, 401] width 23 height 8
click at [0, 0] on input "browse" at bounding box center [0, 0] width 0 height 0
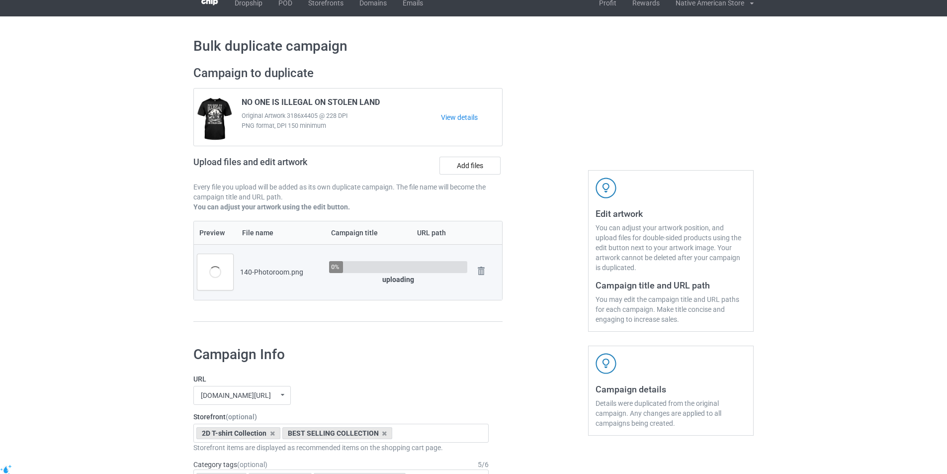
scroll to position [62, 0]
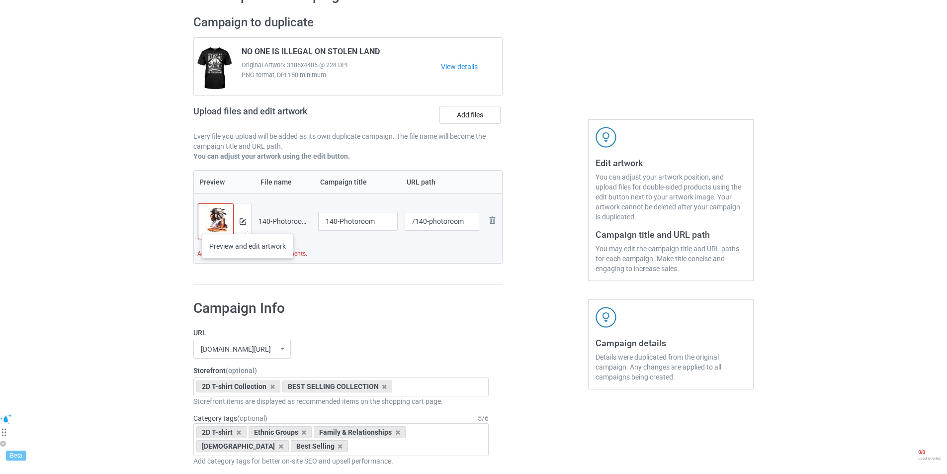
click at [247, 221] on div at bounding box center [242, 221] width 17 height 36
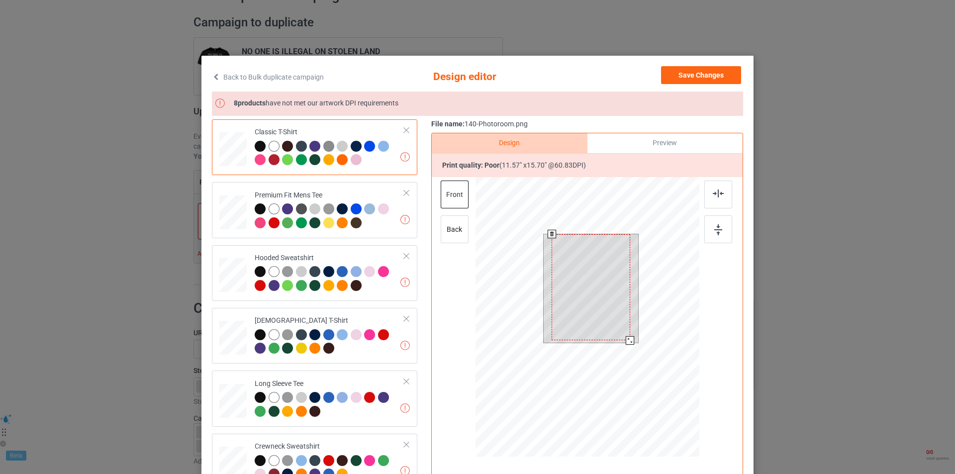
click at [582, 319] on div at bounding box center [591, 287] width 78 height 106
click at [577, 331] on div at bounding box center [591, 287] width 78 height 106
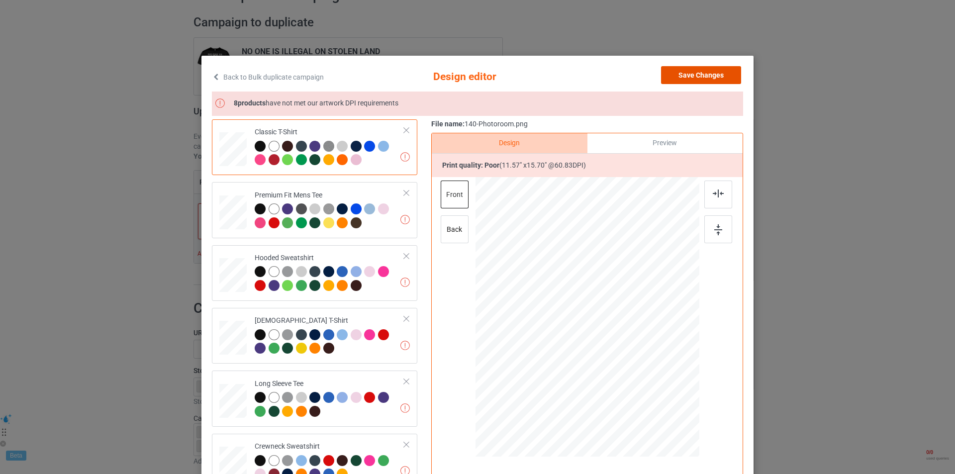
click at [689, 73] on button "Save Changes" at bounding box center [701, 75] width 80 height 18
click at [691, 74] on div "Edit artwork You can adjust your artwork position, and upload files for double-…" at bounding box center [671, 150] width 180 height 284
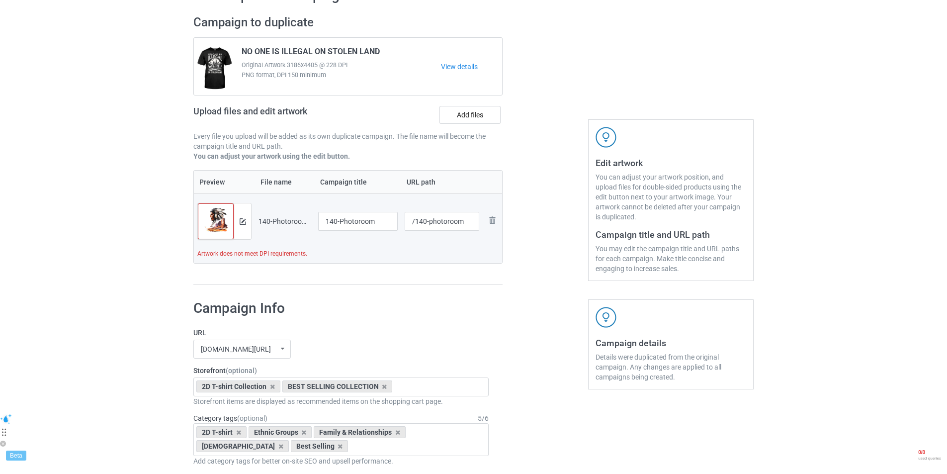
click at [499, 227] on td "Remove file" at bounding box center [492, 221] width 19 height 56
click at [496, 221] on img at bounding box center [492, 220] width 12 height 12
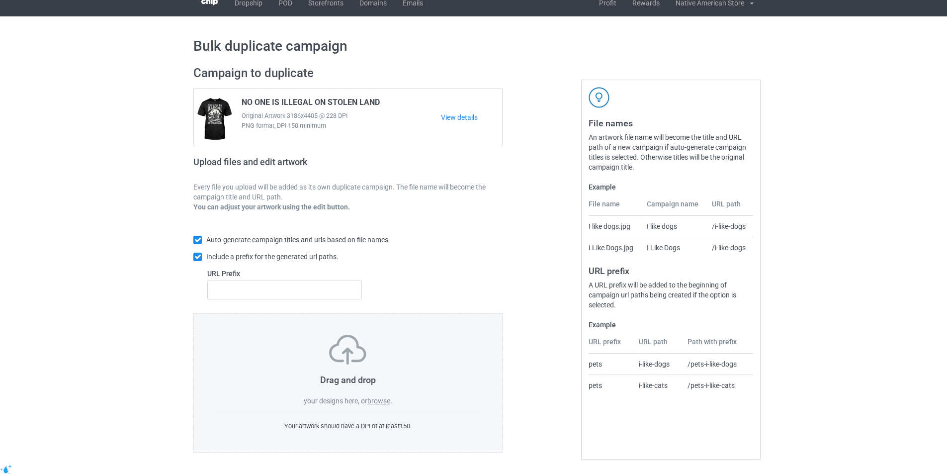
click at [380, 401] on label "browse" at bounding box center [379, 401] width 23 height 8
click at [0, 0] on input "browse" at bounding box center [0, 0] width 0 height 0
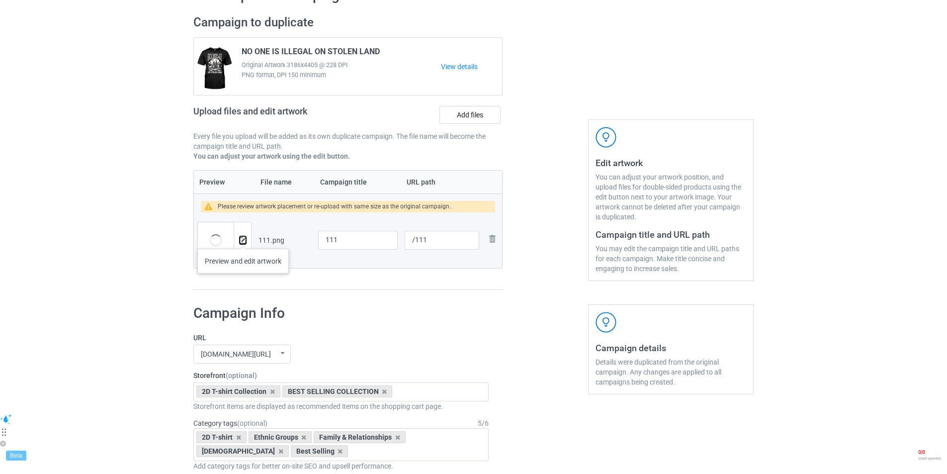
click at [243, 239] on img at bounding box center [243, 240] width 6 height 6
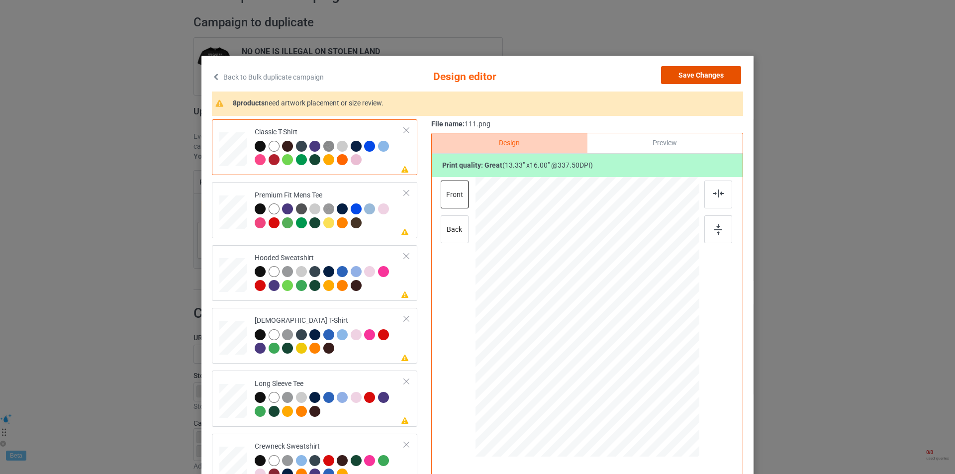
click at [717, 72] on button "Save Changes" at bounding box center [701, 75] width 80 height 18
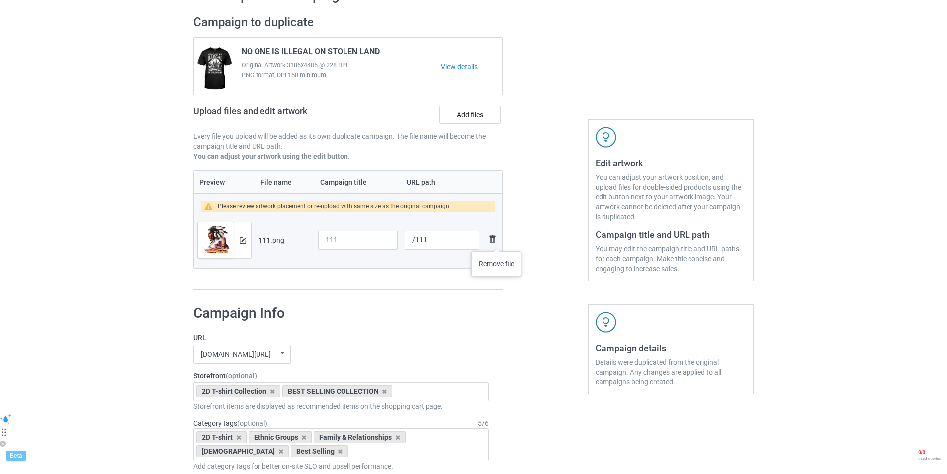
click at [497, 241] on img at bounding box center [492, 239] width 12 height 12
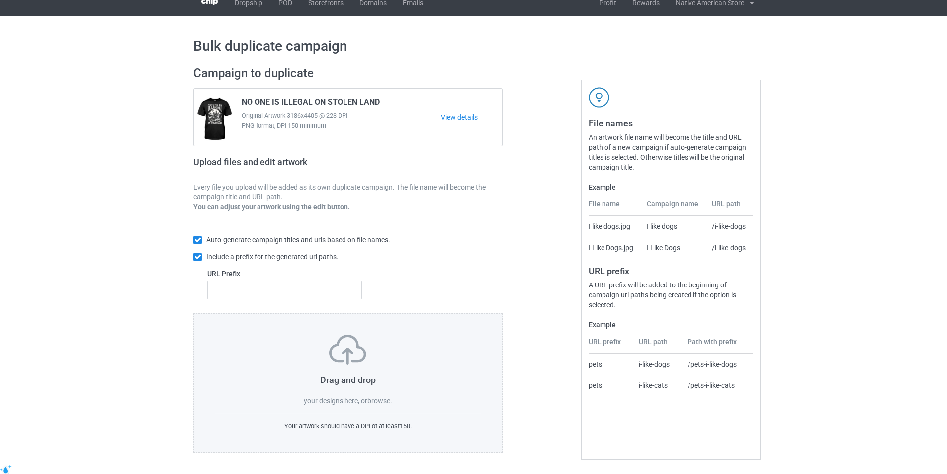
click at [387, 402] on label "browse" at bounding box center [379, 401] width 23 height 8
click at [0, 0] on input "browse" at bounding box center [0, 0] width 0 height 0
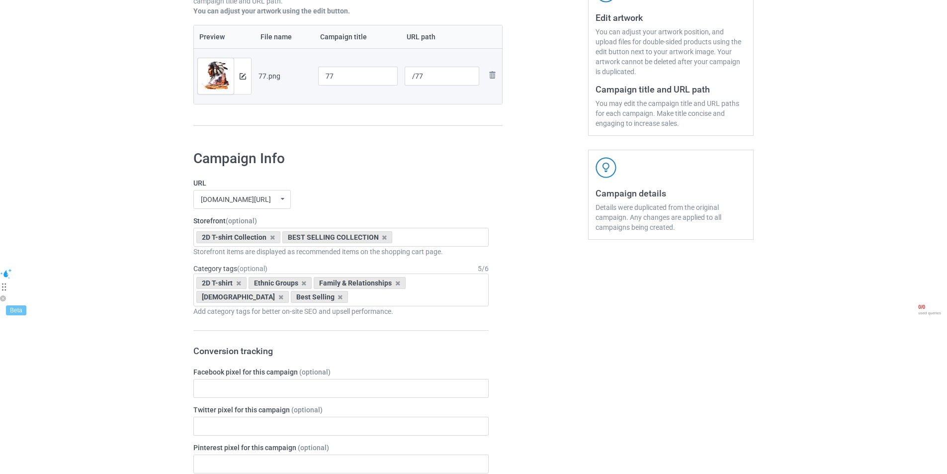
scroll to position [8, 0]
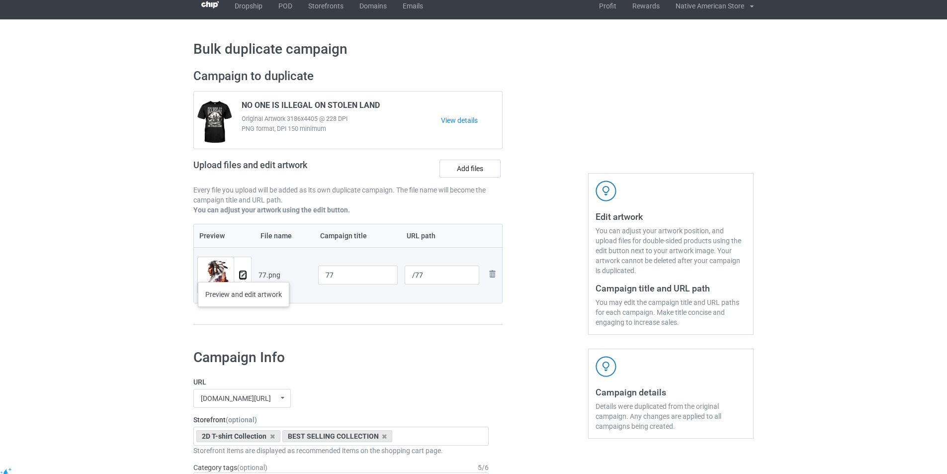
click at [244, 272] on img at bounding box center [243, 275] width 6 height 6
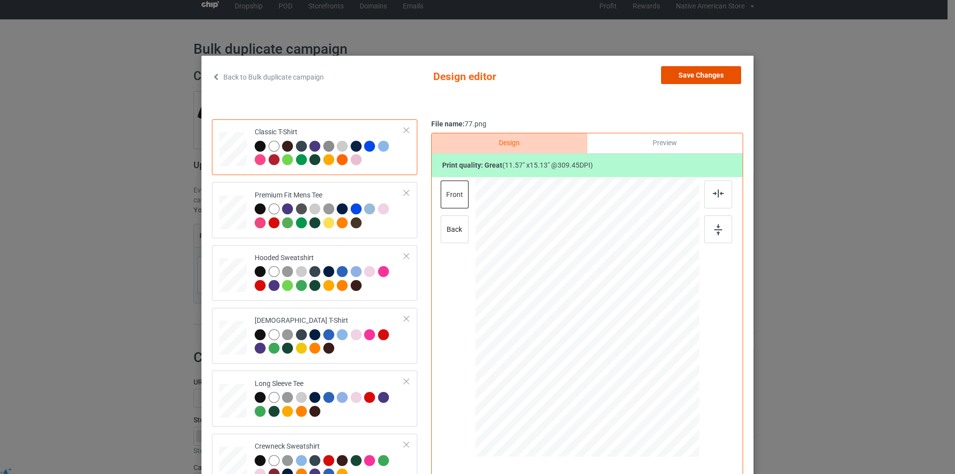
click at [724, 75] on button "Save Changes" at bounding box center [701, 75] width 80 height 18
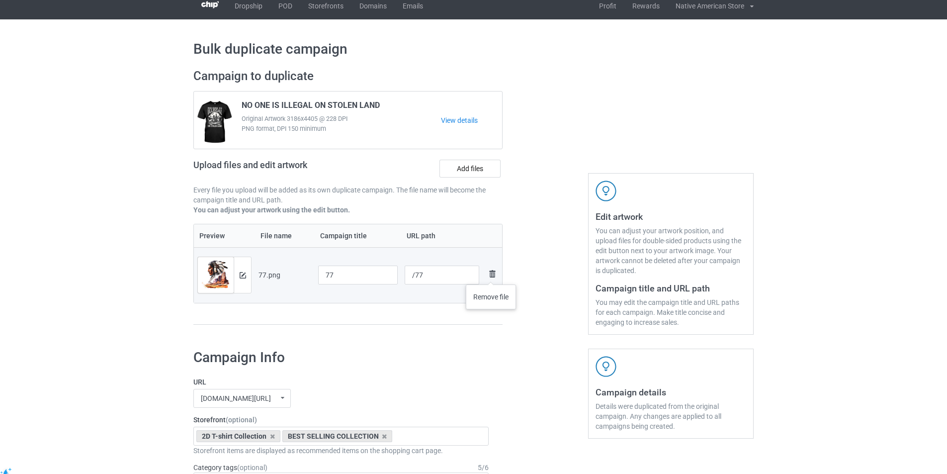
click at [492, 275] on img at bounding box center [492, 274] width 12 height 12
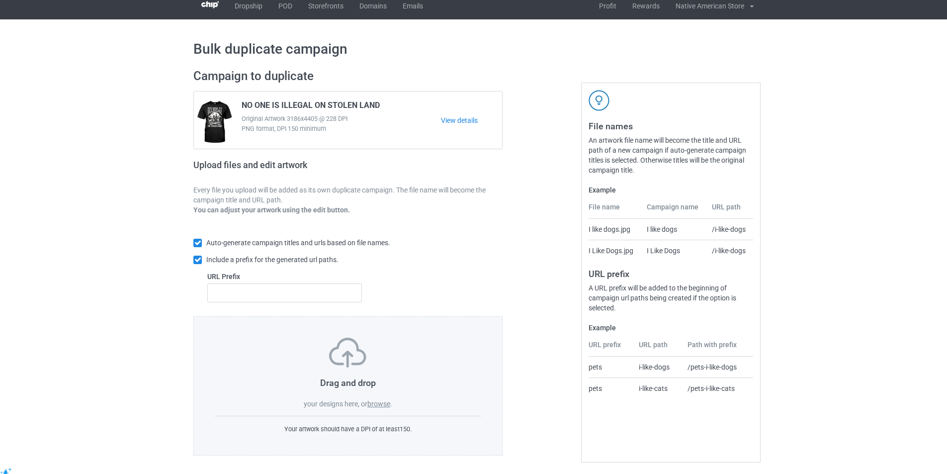
click at [382, 406] on label "browse" at bounding box center [379, 404] width 23 height 8
click at [0, 0] on input "browse" at bounding box center [0, 0] width 0 height 0
click at [375, 404] on label "browse" at bounding box center [379, 404] width 23 height 8
click at [0, 0] on input "browse" at bounding box center [0, 0] width 0 height 0
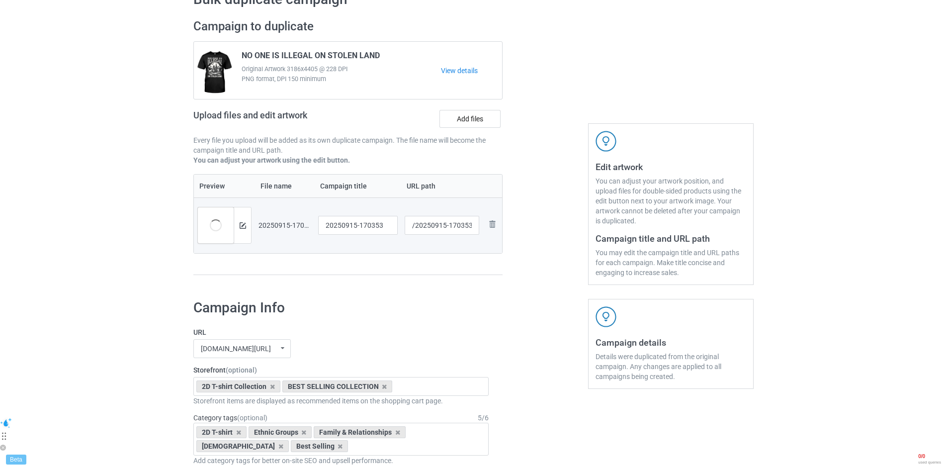
scroll to position [0, 0]
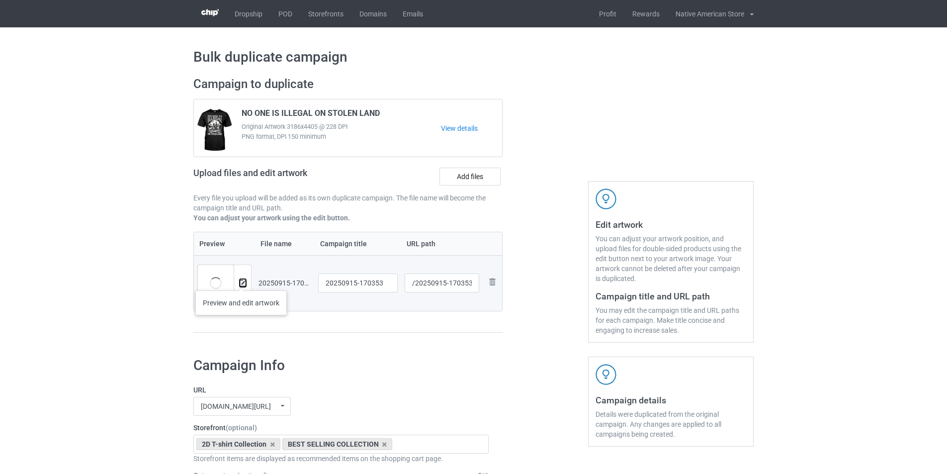
click at [241, 281] on img at bounding box center [243, 283] width 6 height 6
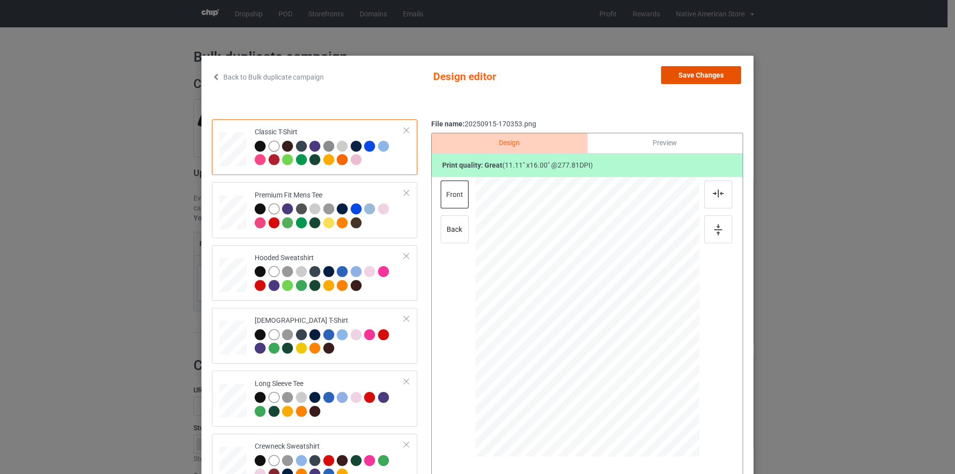
click at [709, 79] on button "Save Changes" at bounding box center [701, 75] width 80 height 18
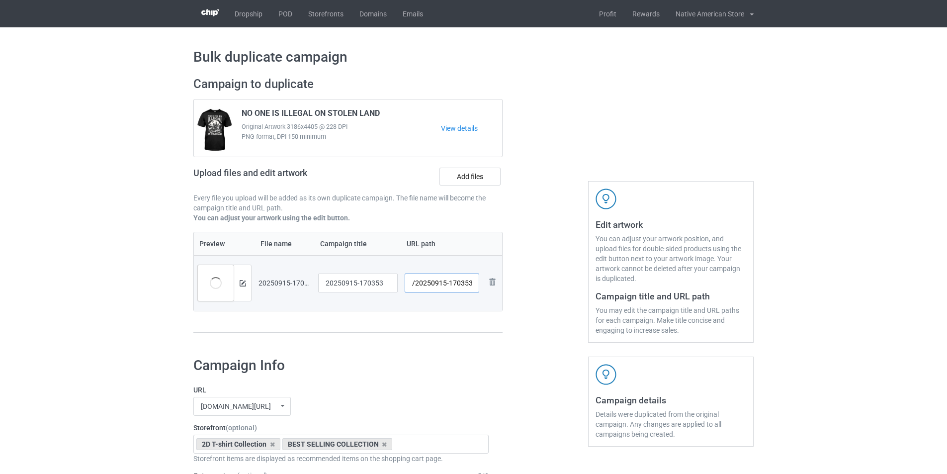
click at [447, 282] on input "/20250915-170353" at bounding box center [442, 283] width 75 height 19
type input "/tee415"
click at [340, 287] on input "20250915-170353" at bounding box center [358, 283] width 80 height 19
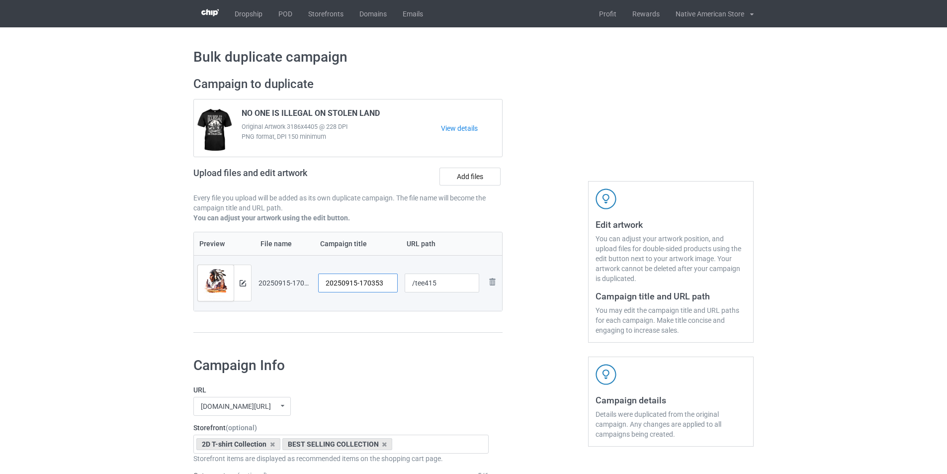
click at [340, 287] on input "20250915-170353" at bounding box center [358, 283] width 80 height 19
click at [341, 286] on input "20250915-170353" at bounding box center [358, 283] width 80 height 19
paste input "every time we speak our native tongue"
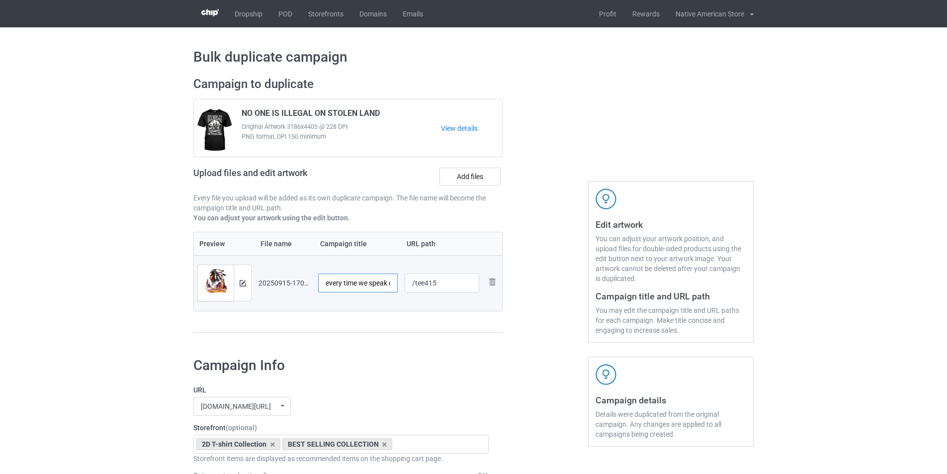
drag, startPoint x: 329, startPoint y: 284, endPoint x: 332, endPoint y: 301, distance: 17.2
click at [329, 285] on input "every time we speak our native tongue" at bounding box center [358, 283] width 80 height 19
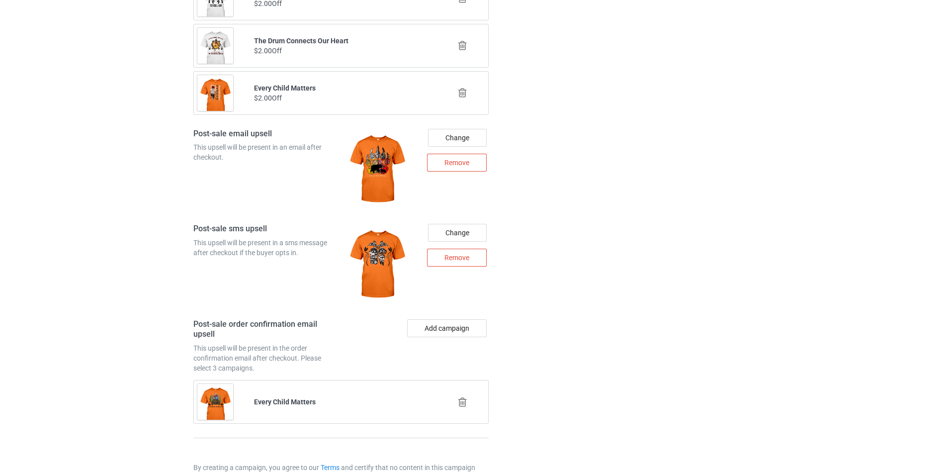
scroll to position [1301, 0]
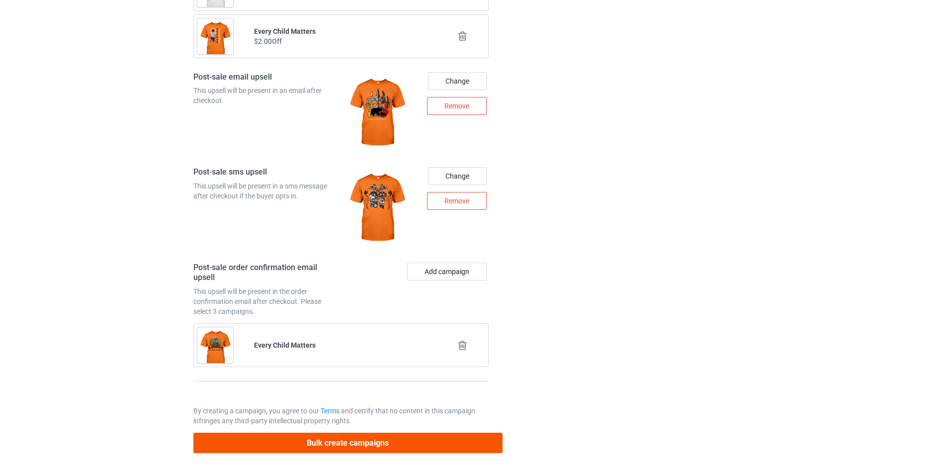
type input "Every time we speak our native tongue"
click at [406, 441] on button "Bulk create campaigns" at bounding box center [347, 443] width 309 height 20
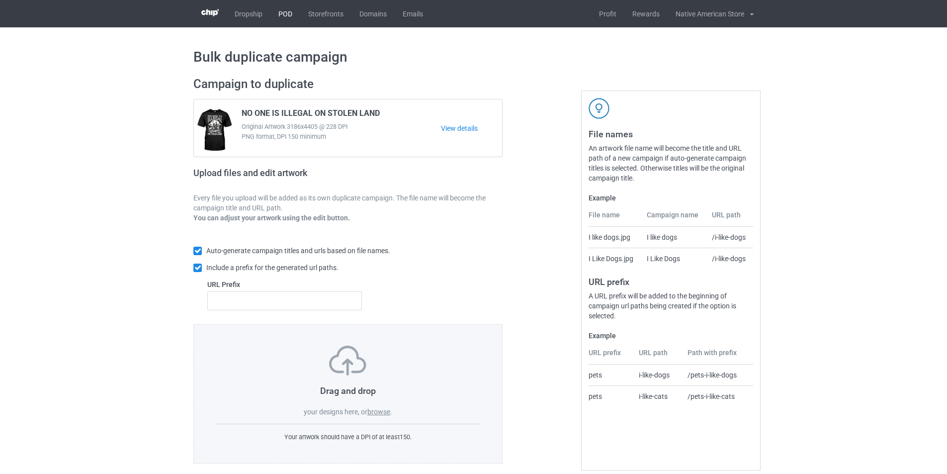
click at [299, 19] on link "POD" at bounding box center [286, 13] width 30 height 27
click at [278, 11] on link "POD" at bounding box center [286, 13] width 30 height 27
